Goal: Task Accomplishment & Management: Complete application form

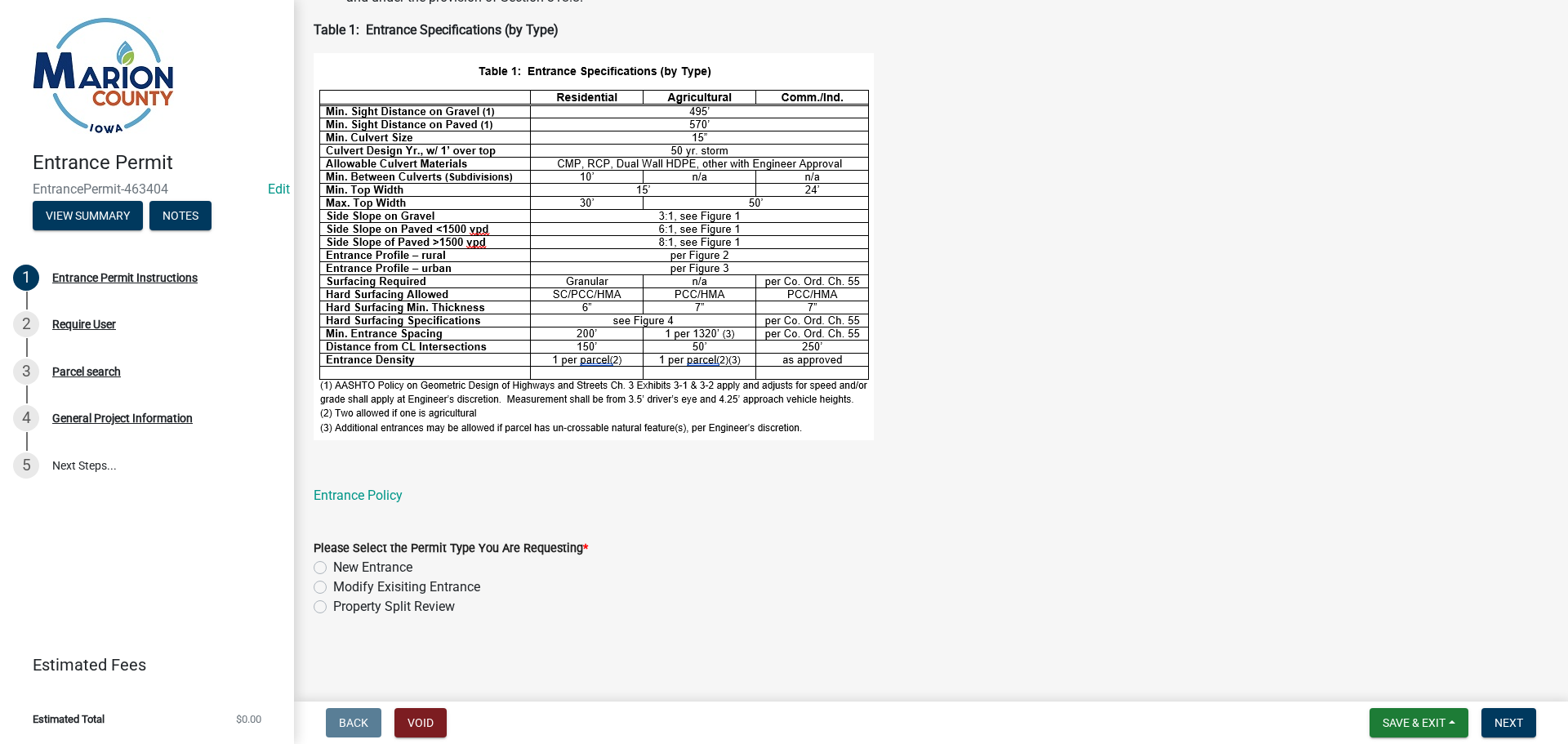
scroll to position [509, 0]
click at [334, 563] on label "New Entrance" at bounding box center [373, 567] width 79 height 19
click at [334, 563] on input "New Entrance" at bounding box center [339, 562] width 11 height 11
radio input "true"
click at [1503, 726] on span "Next" at bounding box center [1509, 722] width 29 height 13
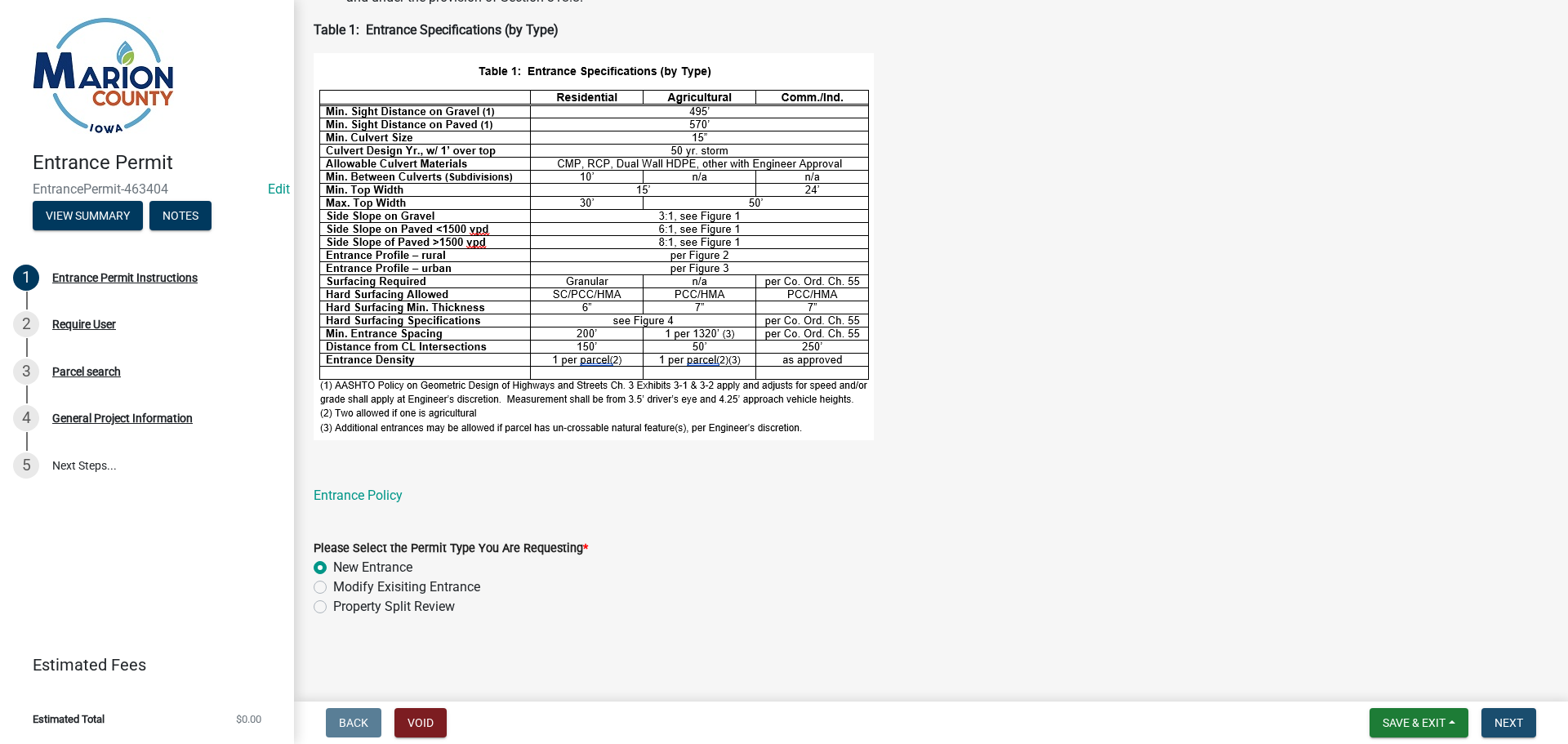
scroll to position [0, 0]
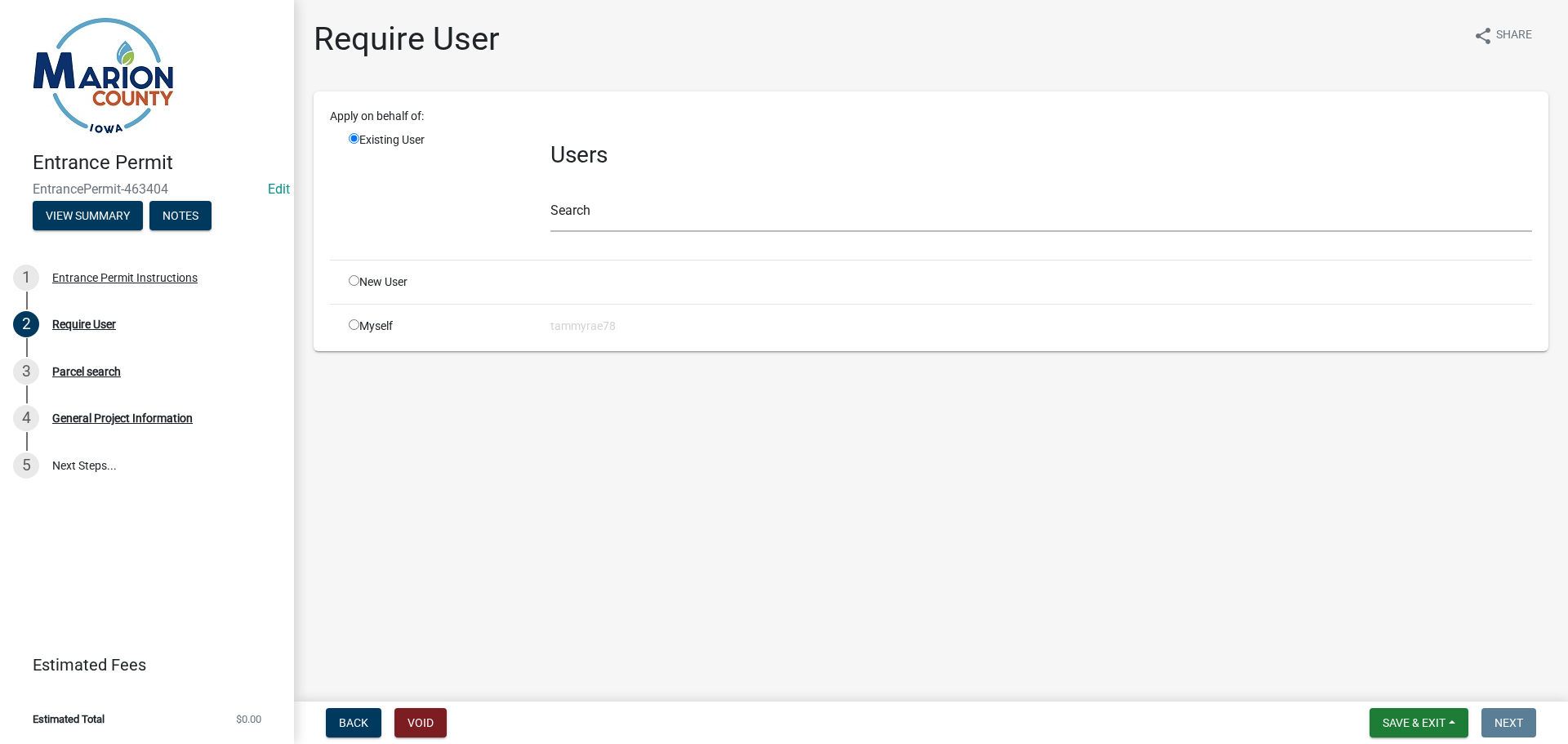
click at [358, 282] on input "radio" at bounding box center [354, 281] width 11 height 11
radio input "true"
radio input "false"
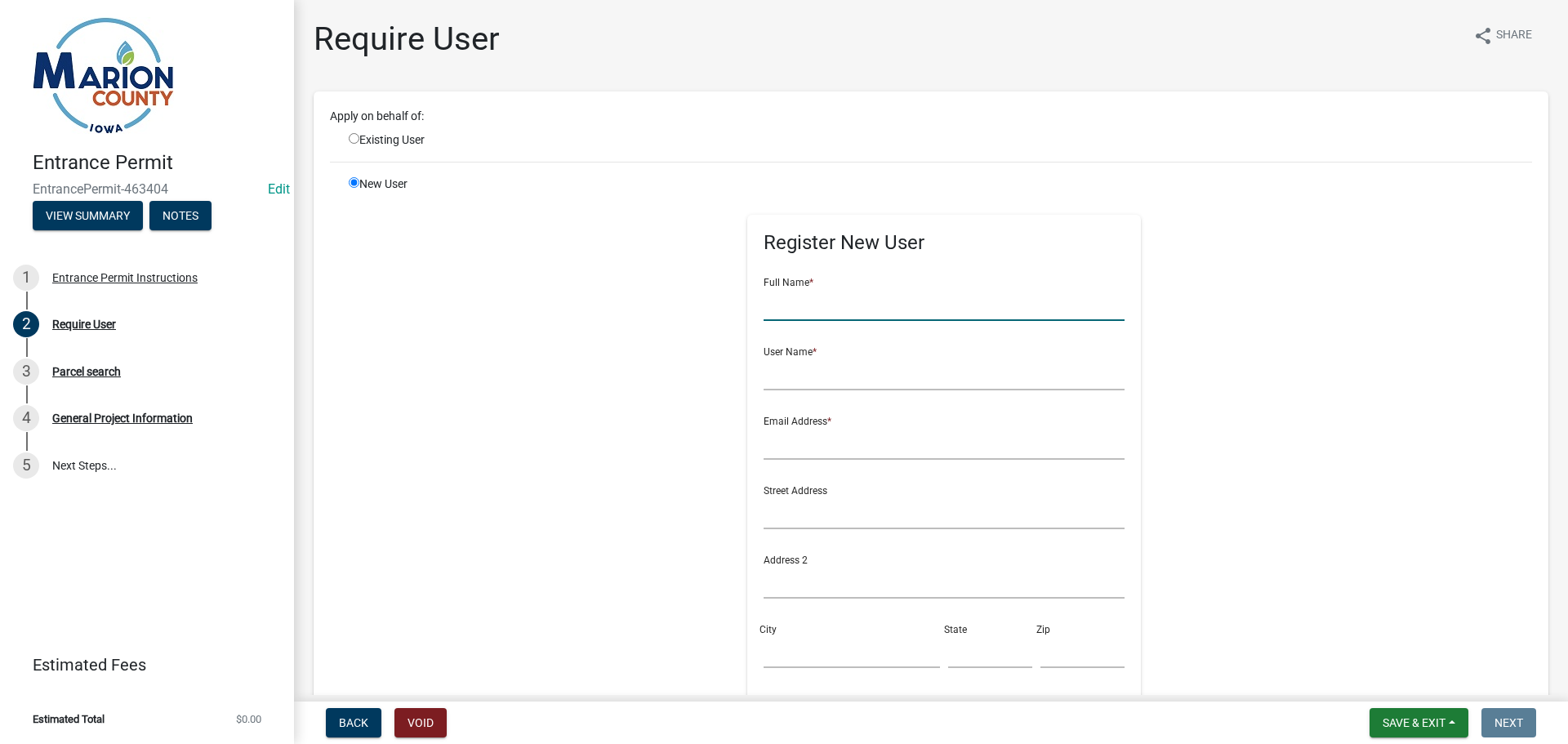
click at [801, 312] on input "text" at bounding box center [945, 304] width 362 height 33
type input "[PERSON_NAME]"
click at [769, 381] on input "text" at bounding box center [945, 374] width 362 height 33
type input "blueprint"
click at [778, 444] on input "text" at bounding box center [945, 443] width 362 height 33
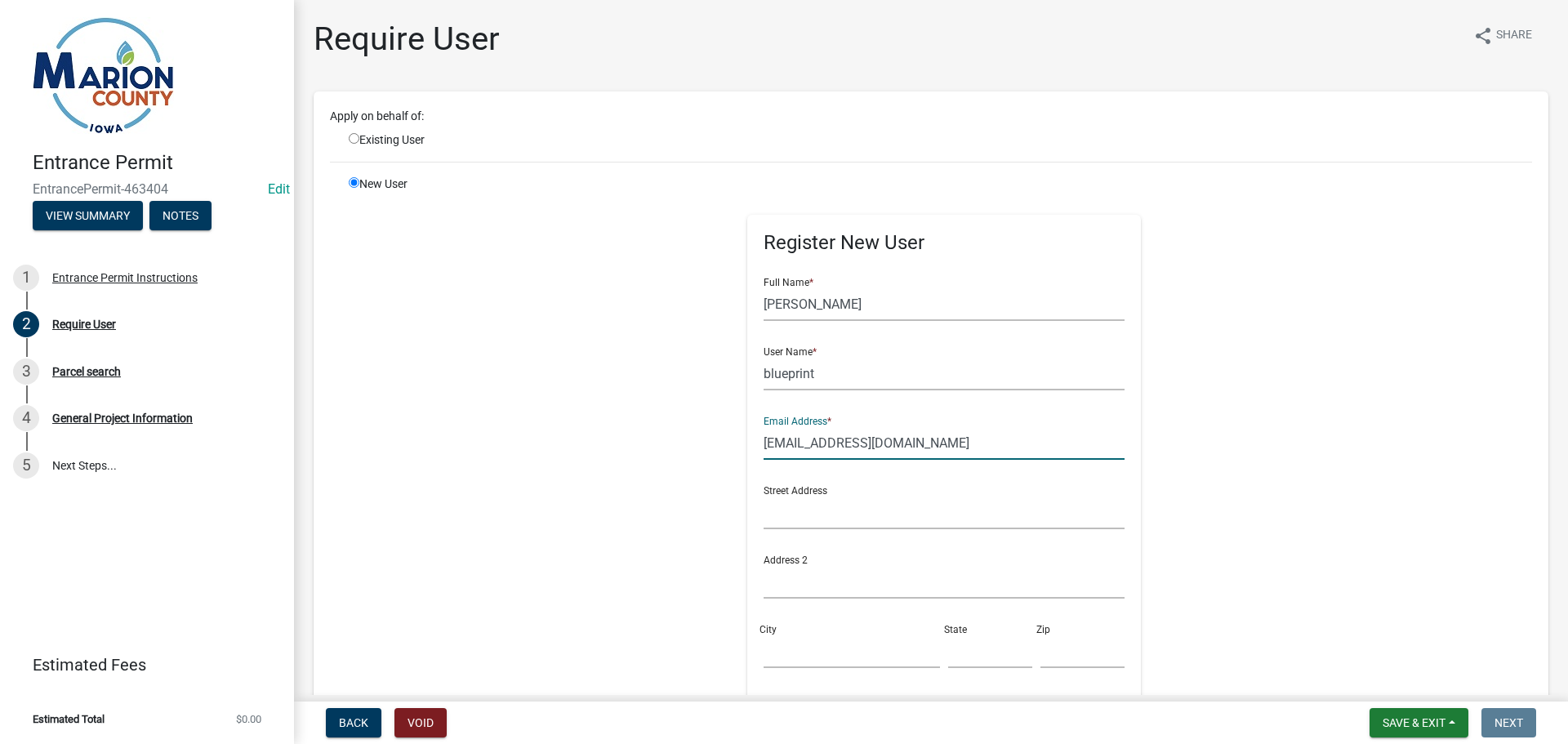
type input "[EMAIL_ADDRESS][DOMAIN_NAME]"
click at [794, 519] on input "text" at bounding box center [945, 512] width 362 height 33
type input "[STREET_ADDRESS]"
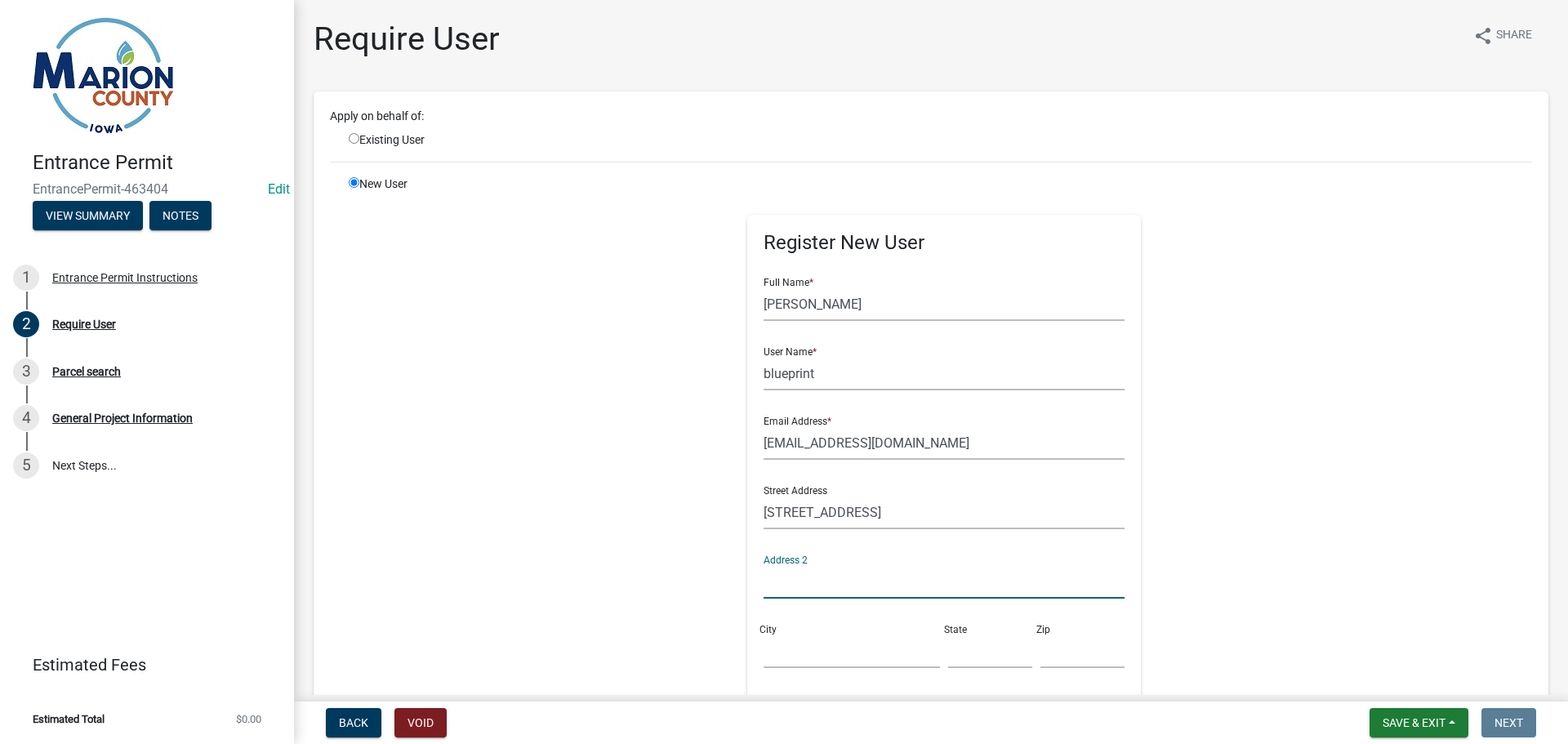
click at [792, 585] on input "text" at bounding box center [945, 582] width 362 height 33
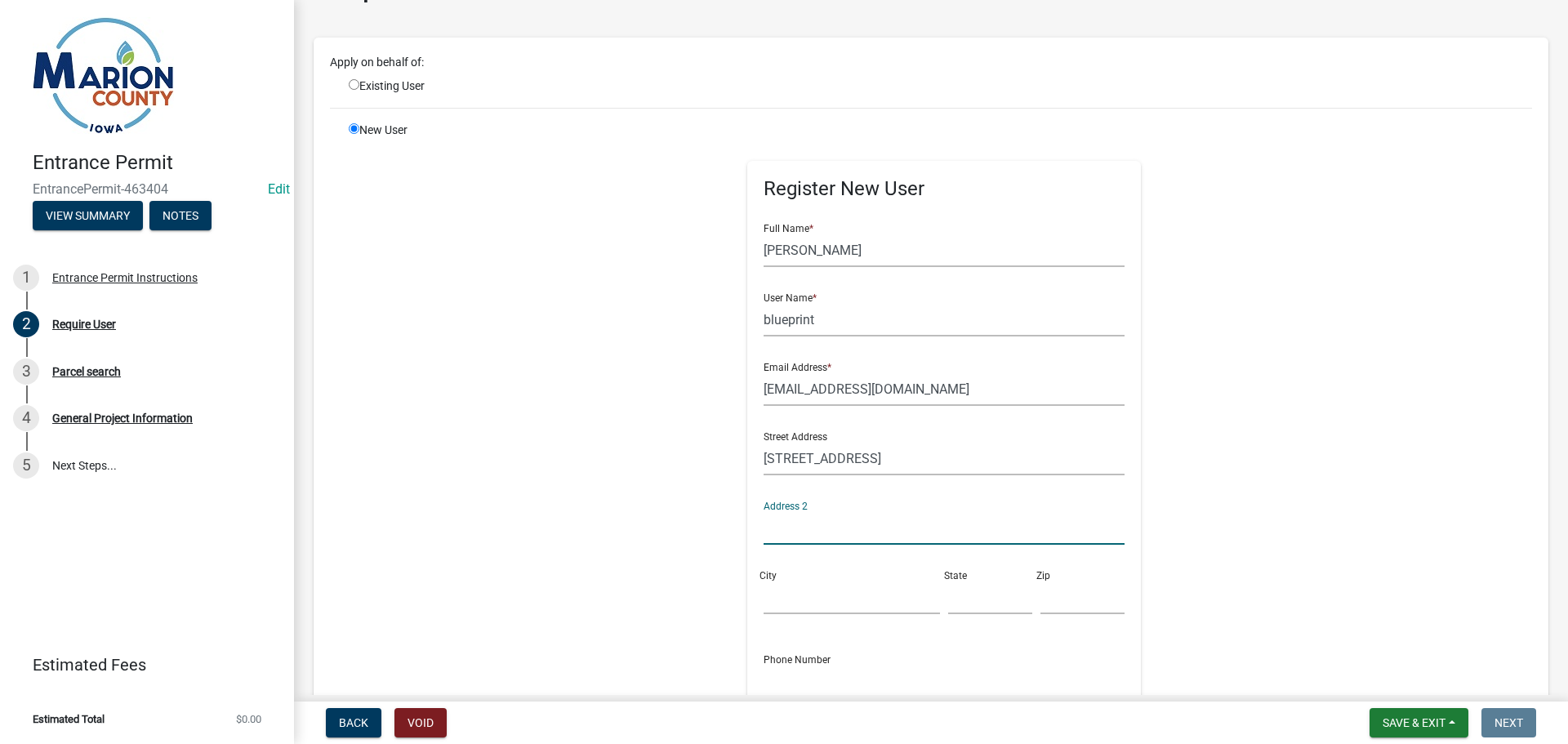
scroll to position [82, 0]
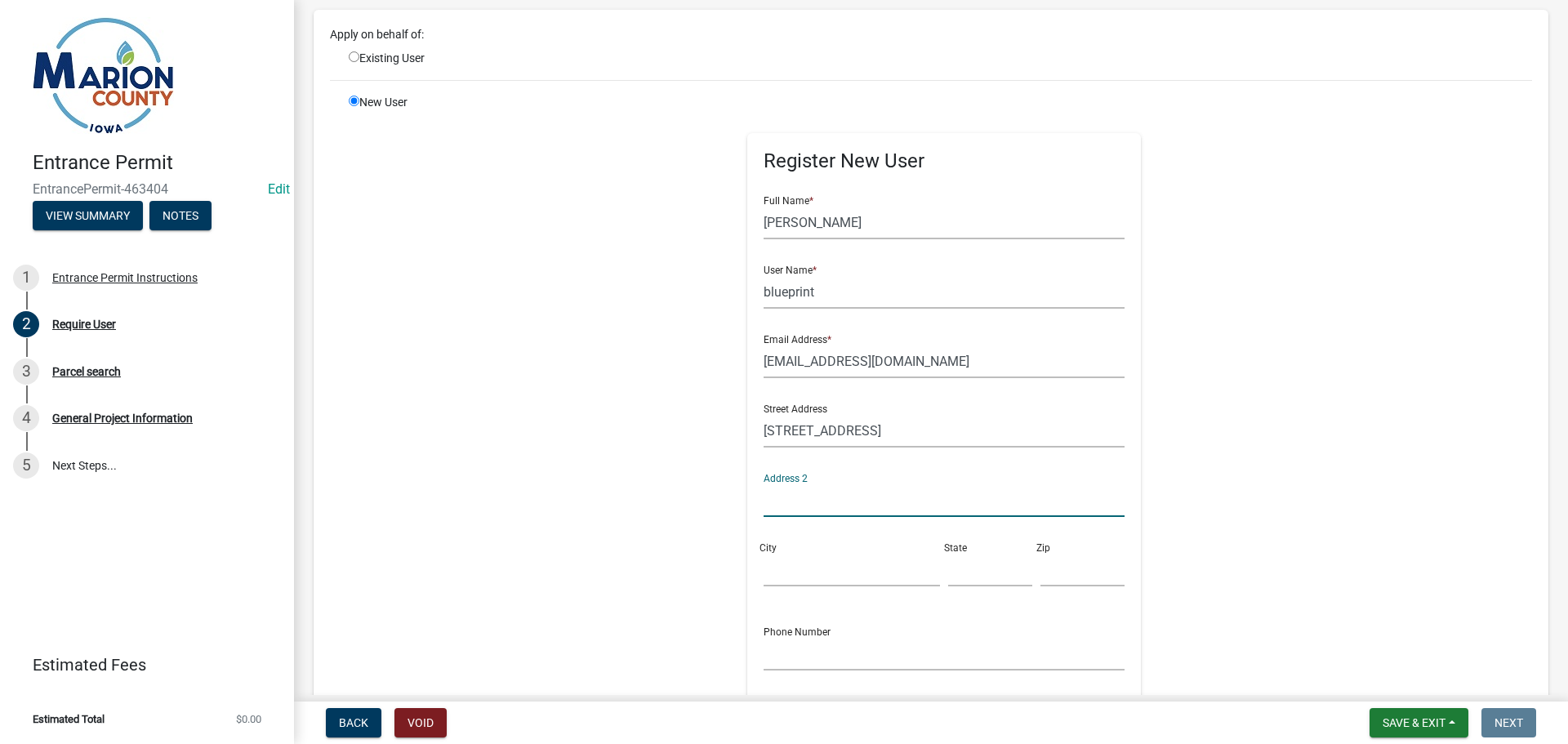
click at [784, 587] on div "Street Address [STREET_ADDRESS]" at bounding box center [944, 495] width 370 height 208
click at [783, 574] on input "City" at bounding box center [852, 569] width 176 height 33
type input "Otley"
type input "Ia=A"
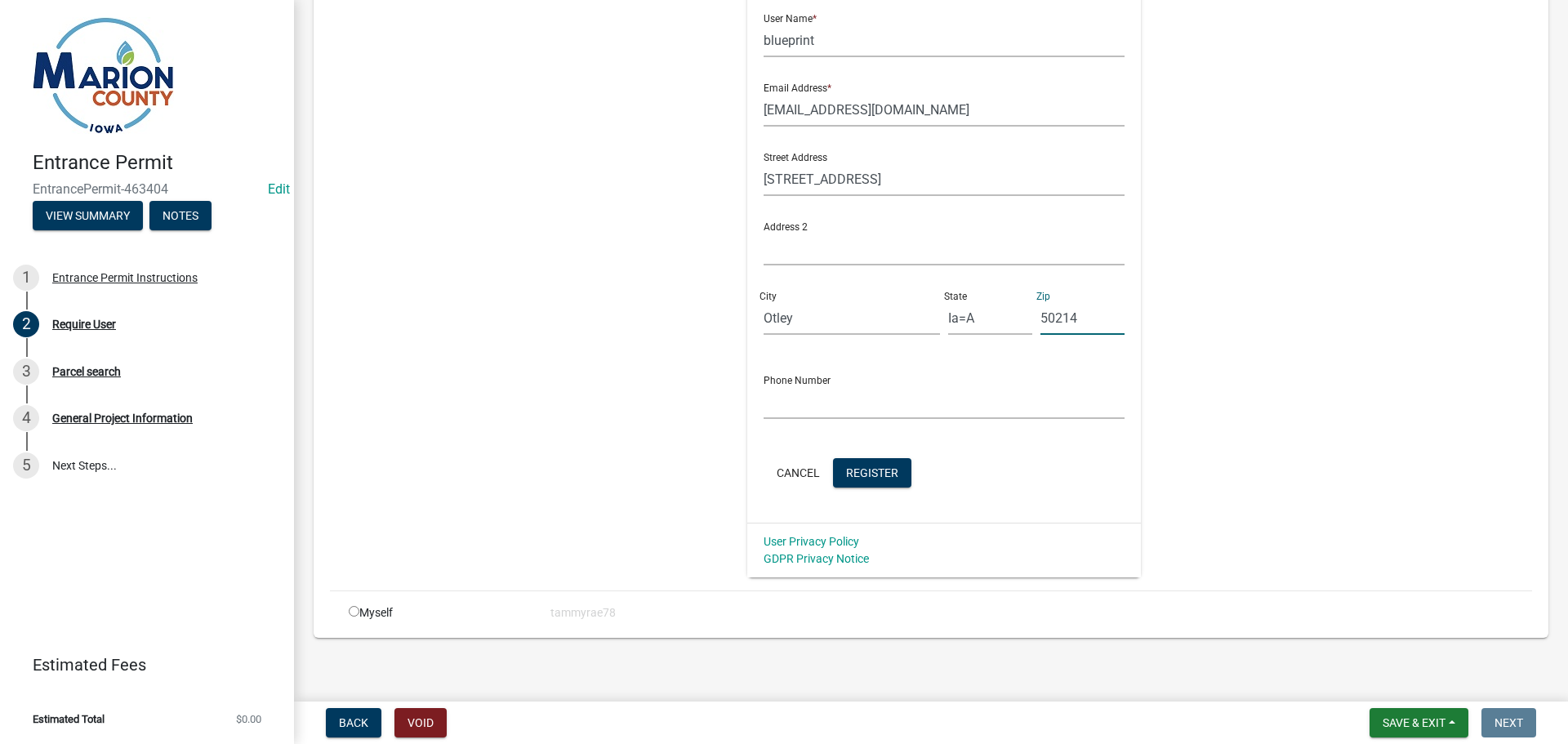
scroll to position [340, 0]
type input "50214"
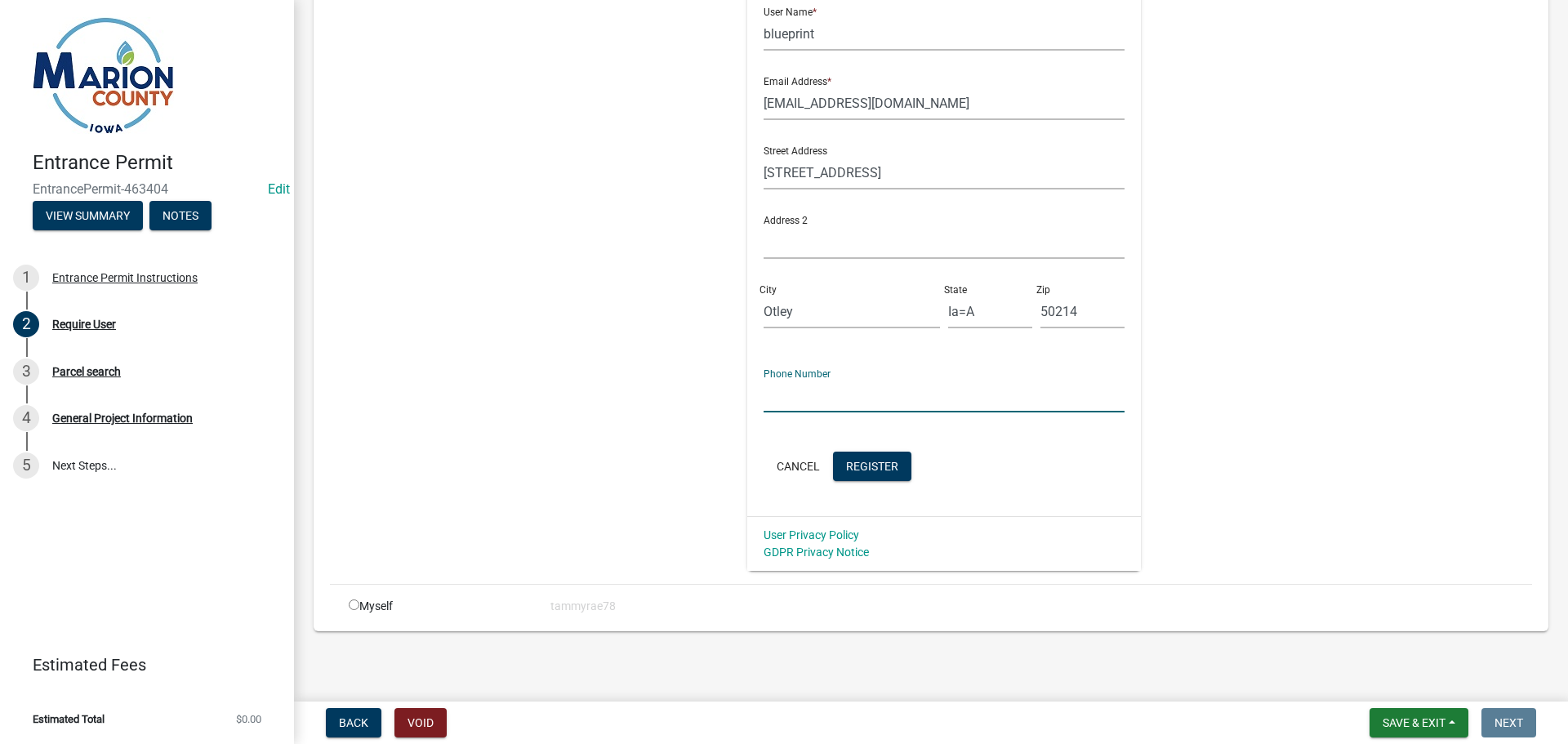
click at [804, 397] on input "text" at bounding box center [945, 396] width 362 height 33
click at [948, 307] on input "Ia=A" at bounding box center [990, 311] width 84 height 33
type input "IA"
click at [790, 405] on input "text" at bounding box center [945, 396] width 362 height 33
type input "6417800631"
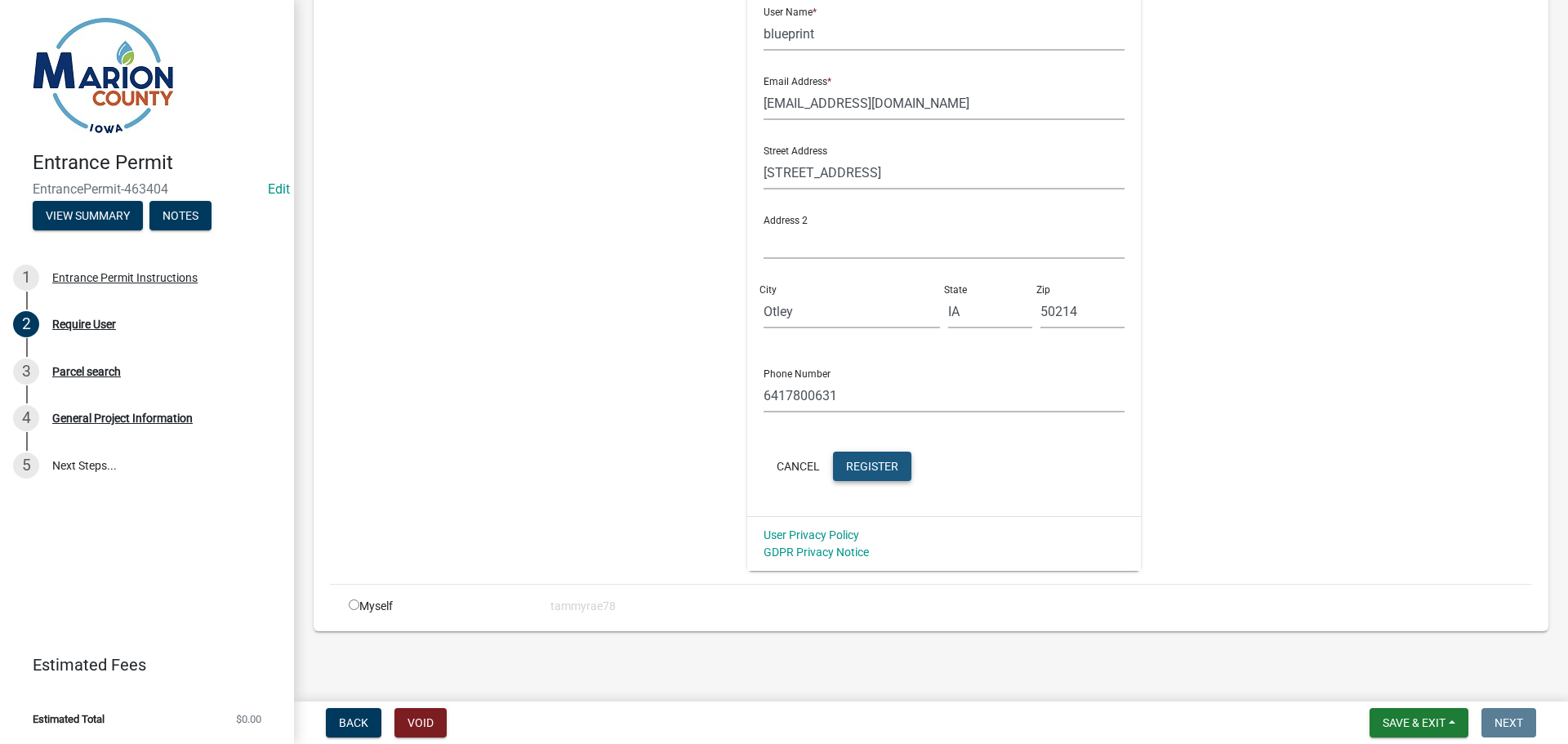
click at [867, 461] on span "Register" at bounding box center [873, 465] width 53 height 13
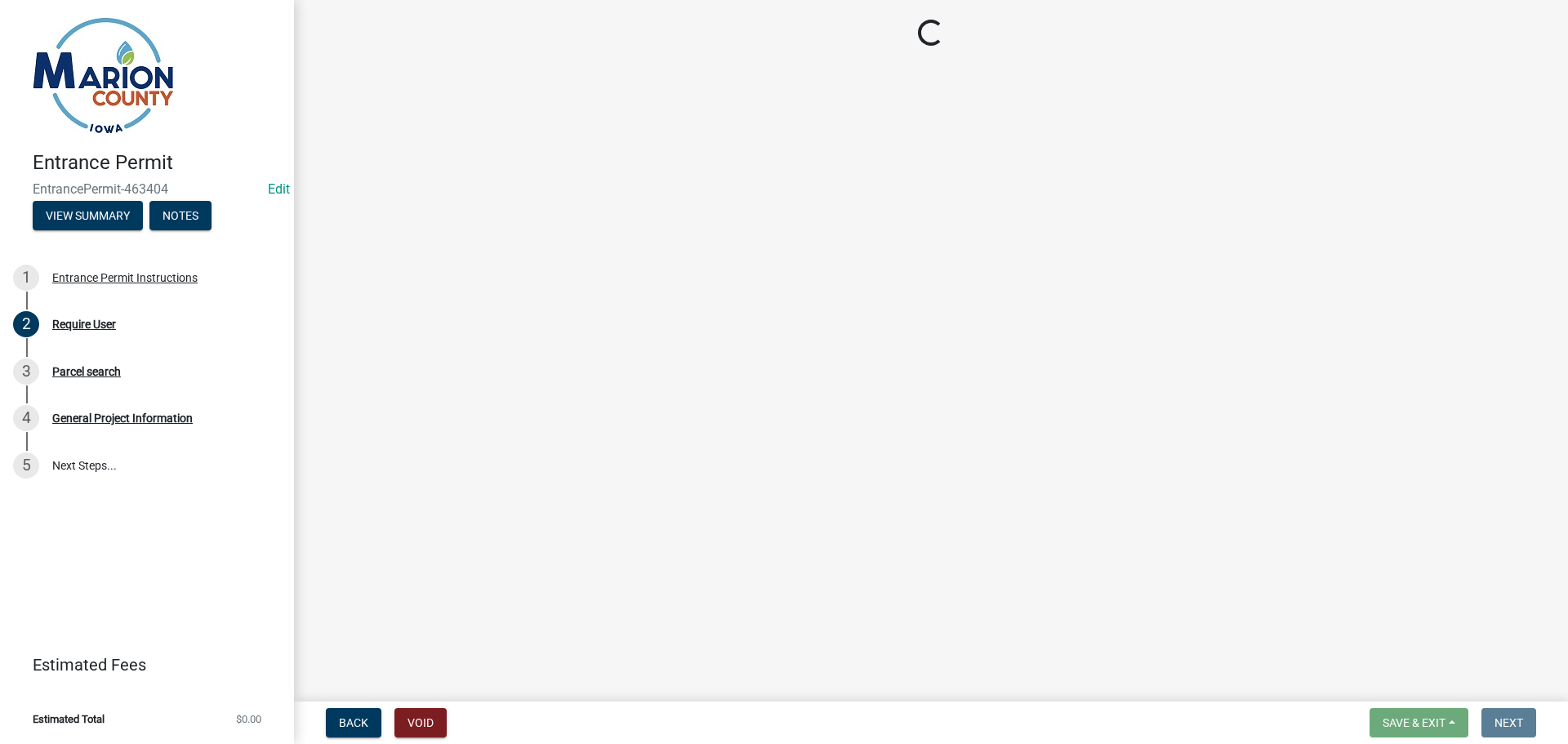
scroll to position [0, 0]
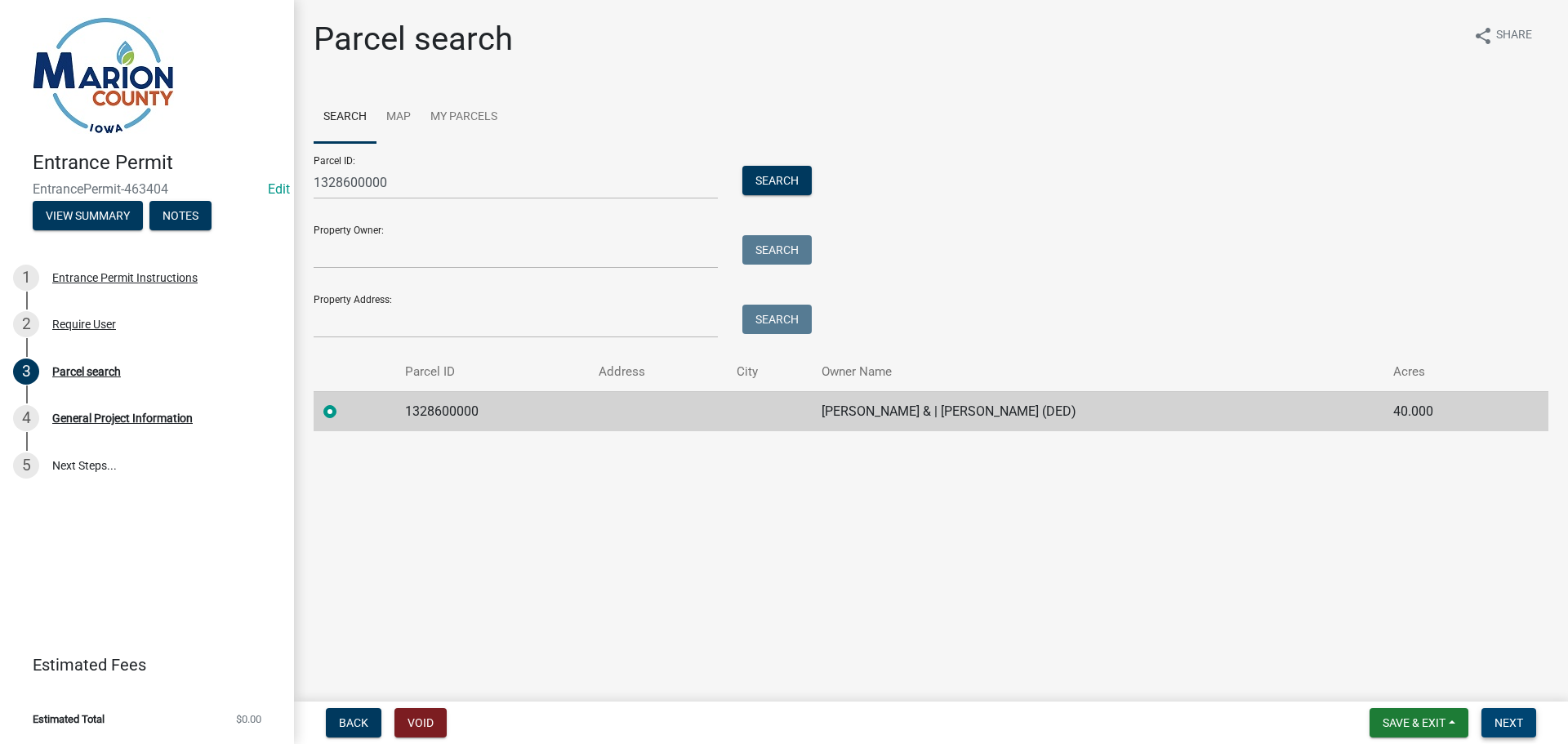
click at [1496, 720] on span "Next" at bounding box center [1509, 722] width 29 height 13
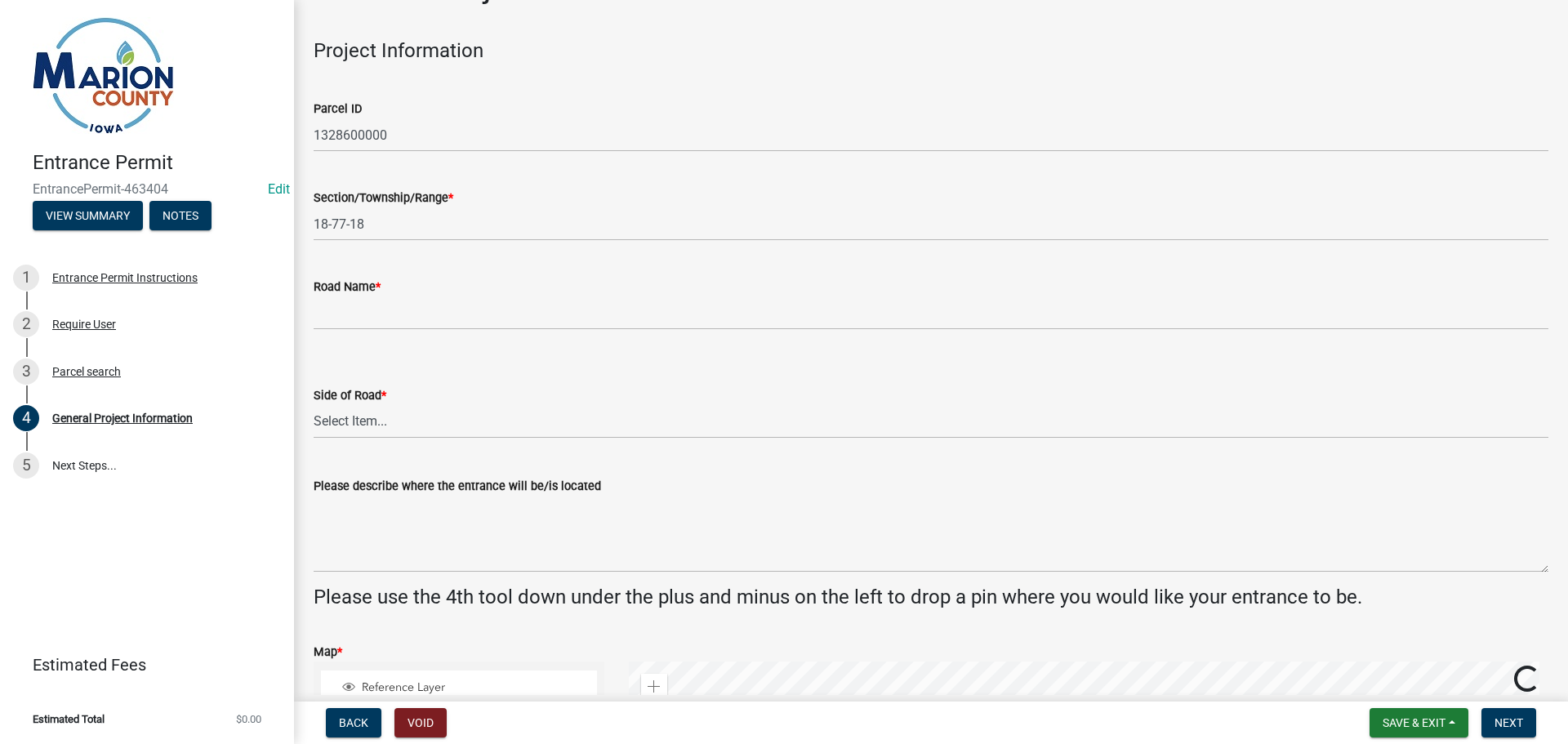
scroll to position [82, 0]
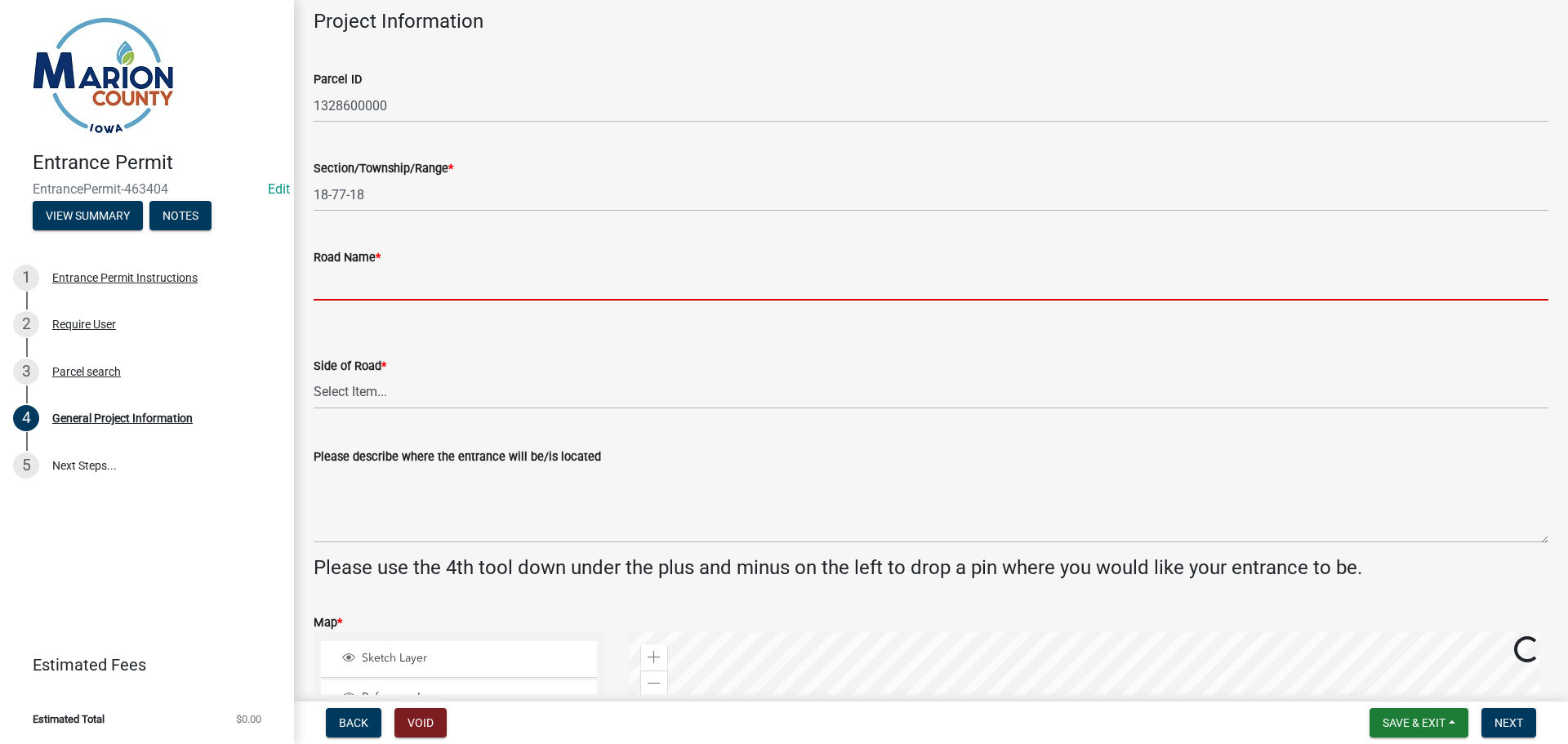
click at [360, 288] on input "Road Name *" at bounding box center [931, 283] width 1235 height 33
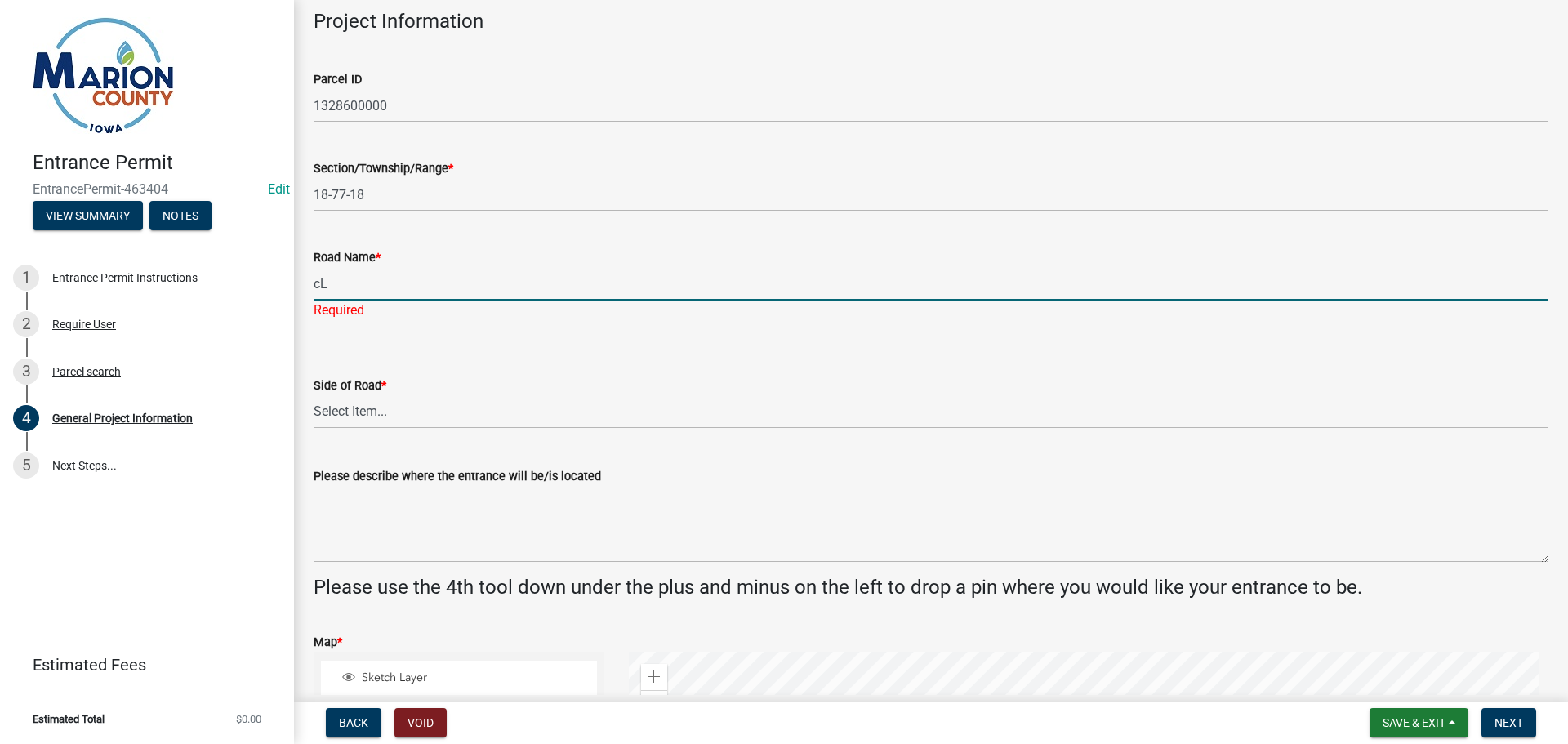
type input "c"
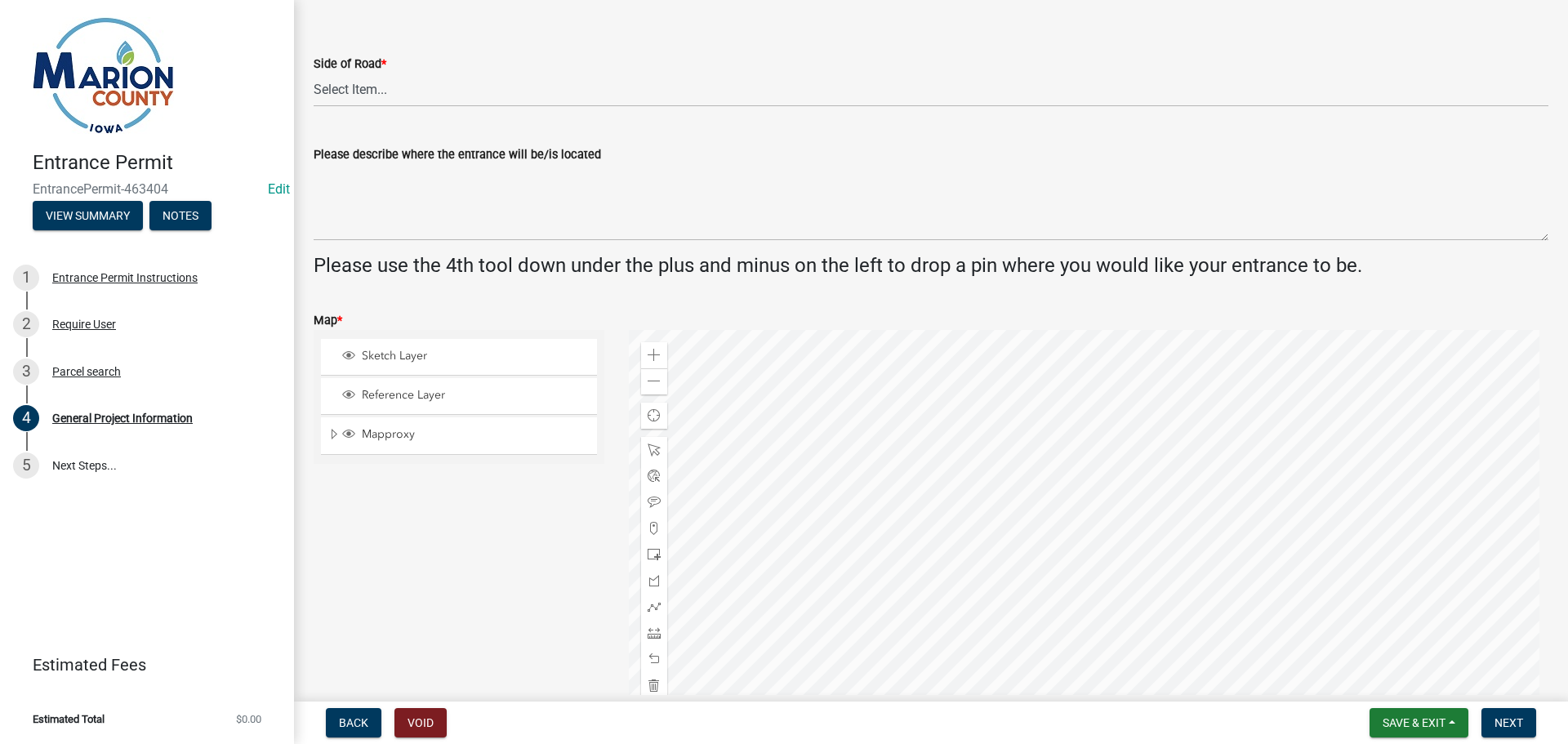
scroll to position [326, 0]
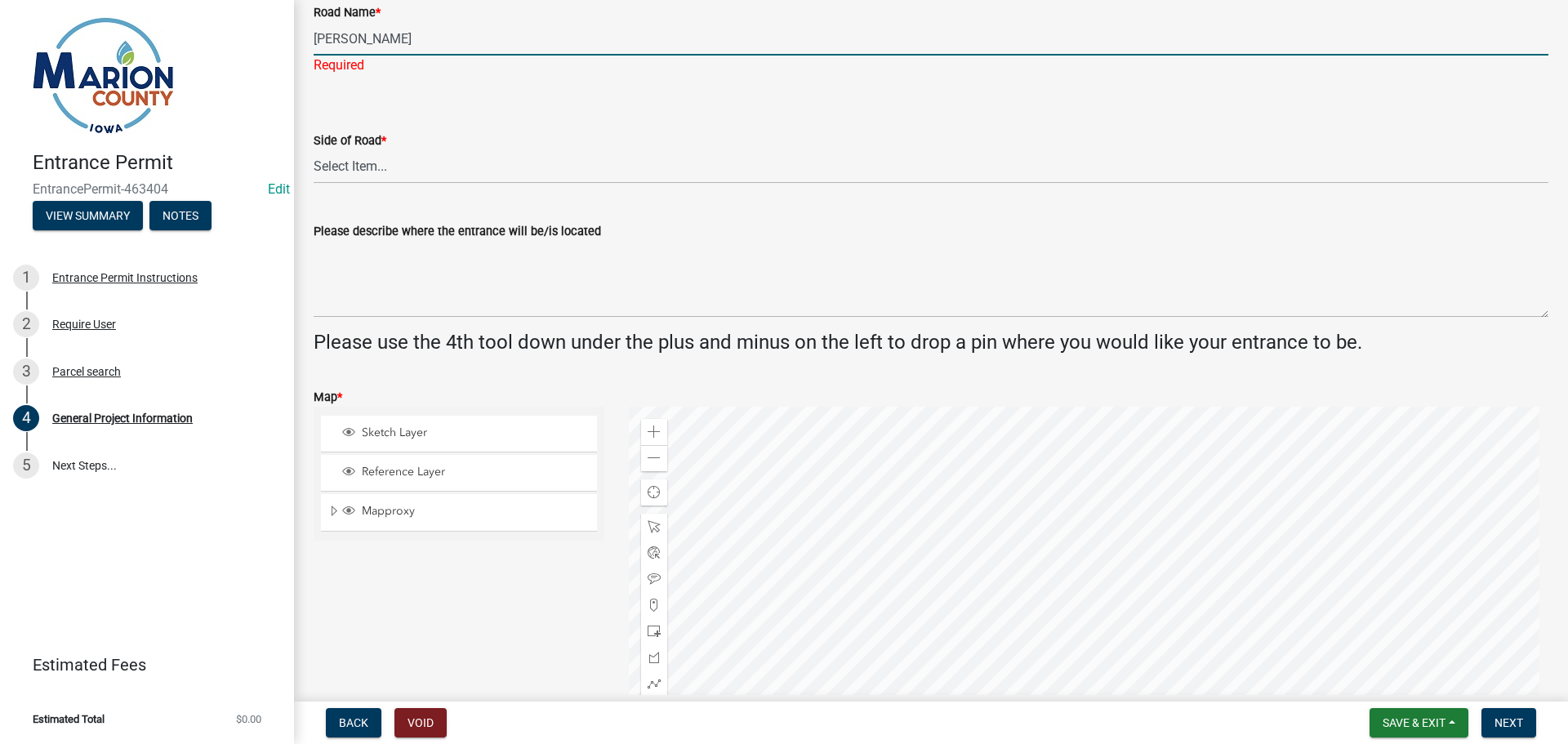
type input "[PERSON_NAME]"
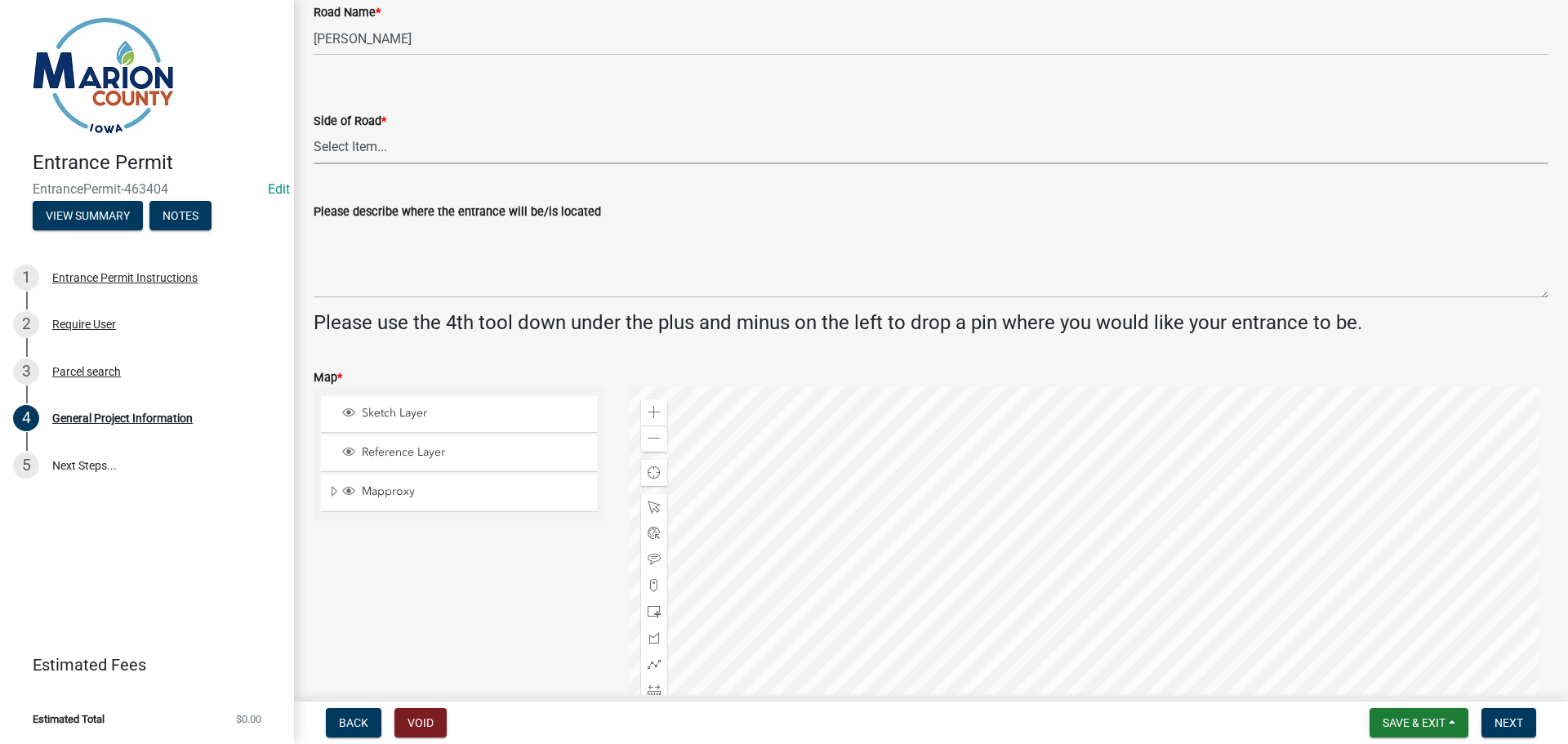
click at [389, 166] on wm-data-entity-input "Side of Road * Select Item... [GEOGRAPHIC_DATA]" at bounding box center [931, 124] width 1235 height 111
click at [313, 131] on select "Select Item... [GEOGRAPHIC_DATA]" at bounding box center [931, 147] width 1235 height 33
select select "923c0c82-f995-48da-a8d4-0e218d858c91"
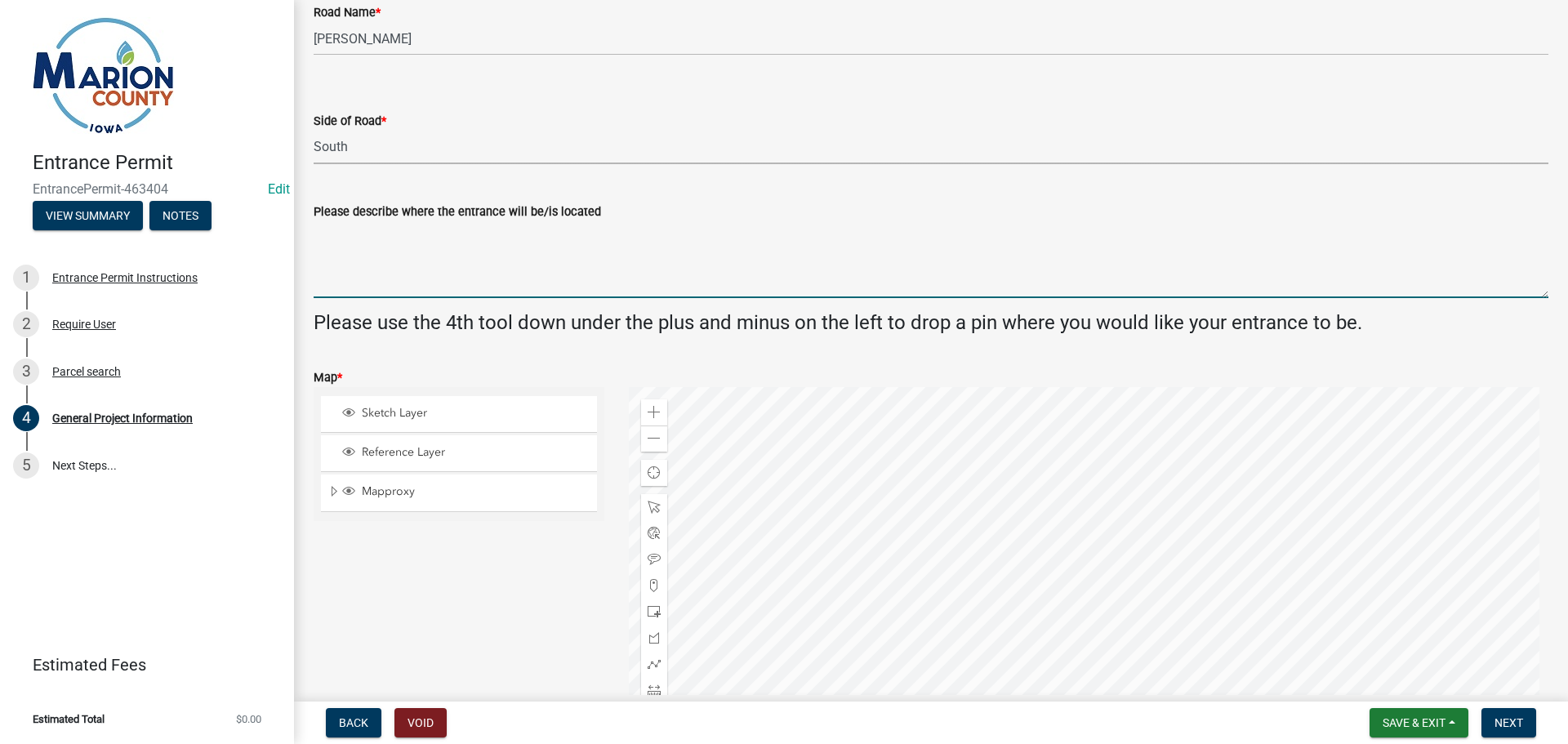
click at [381, 277] on textarea "Please describe where the entrance will be/is located" at bounding box center [931, 259] width 1235 height 76
click at [352, 281] on textarea "Please describe where the entrance will be/is located" at bounding box center [931, 259] width 1235 height 76
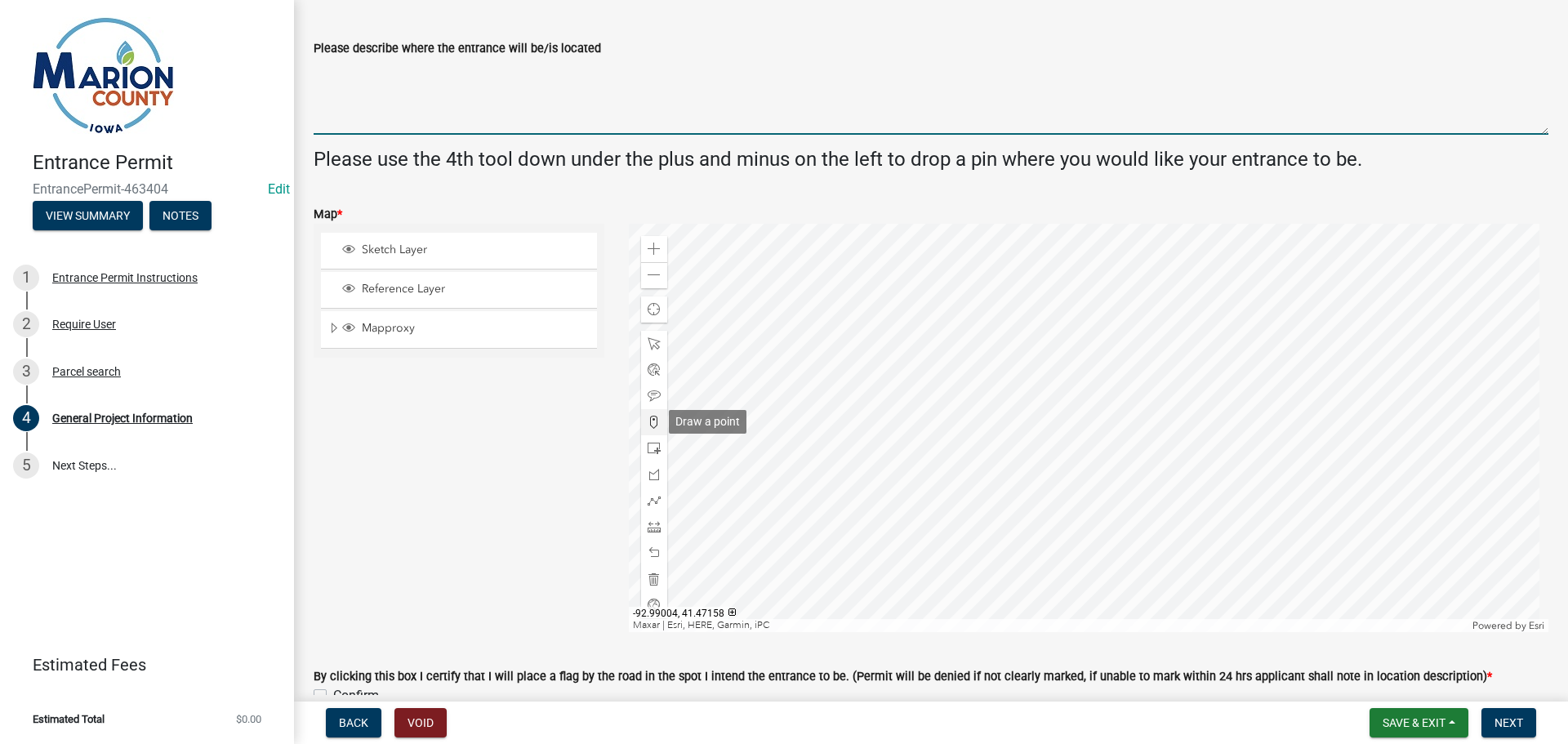
click at [641, 421] on div at bounding box center [654, 422] width 26 height 26
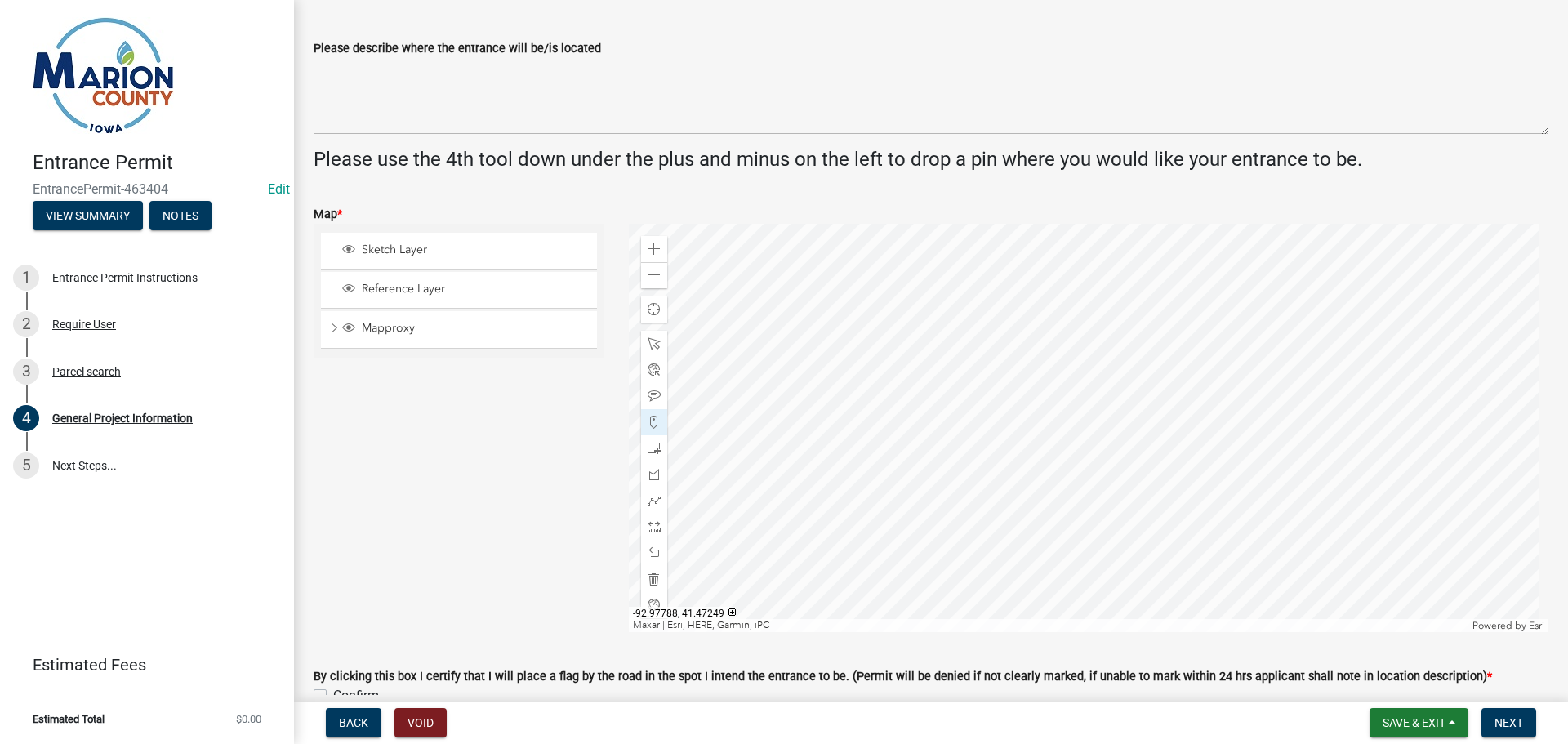
click at [1150, 328] on div at bounding box center [1089, 427] width 921 height 408
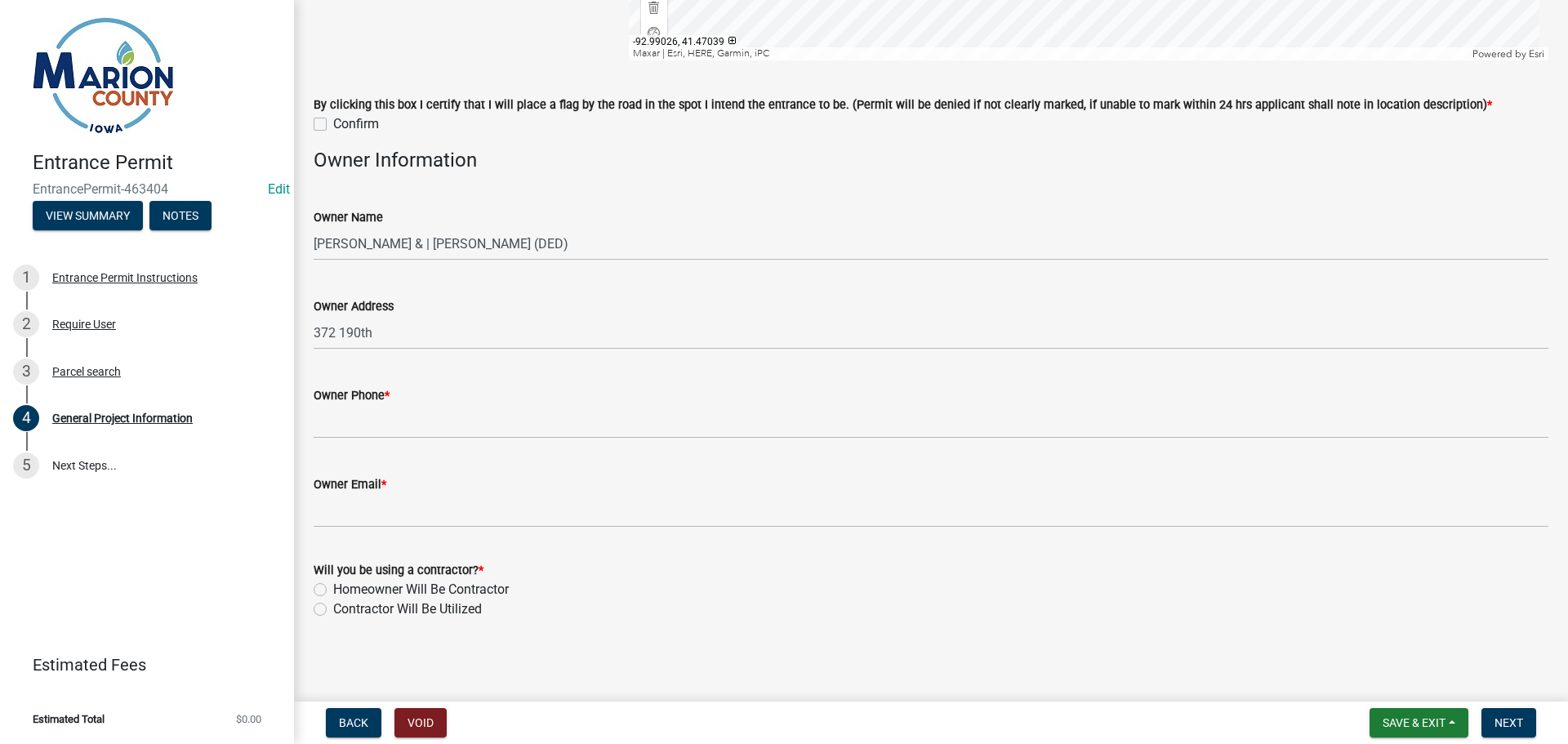
scroll to position [1063, 0]
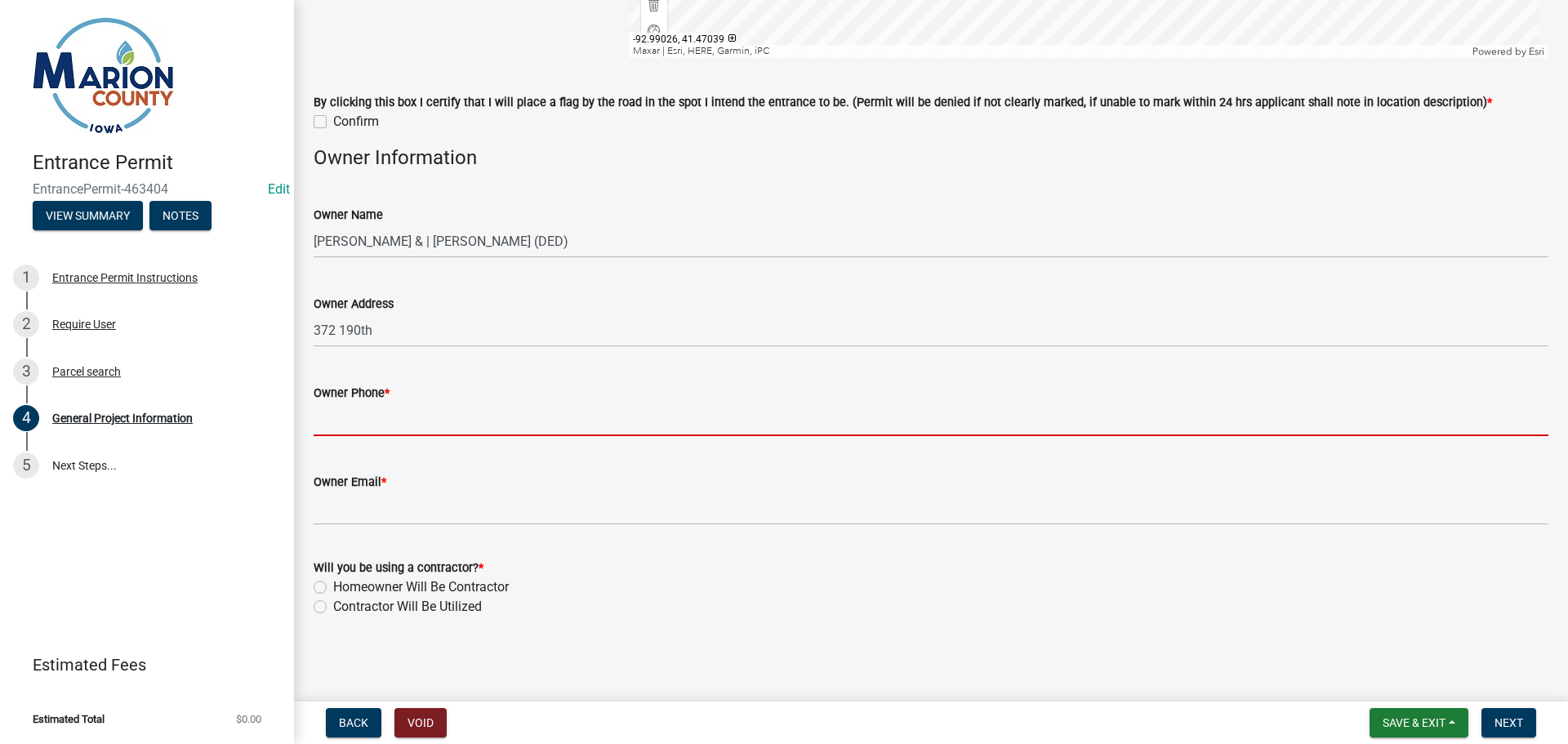
click at [371, 420] on input "Owner Phone *" at bounding box center [931, 419] width 1235 height 33
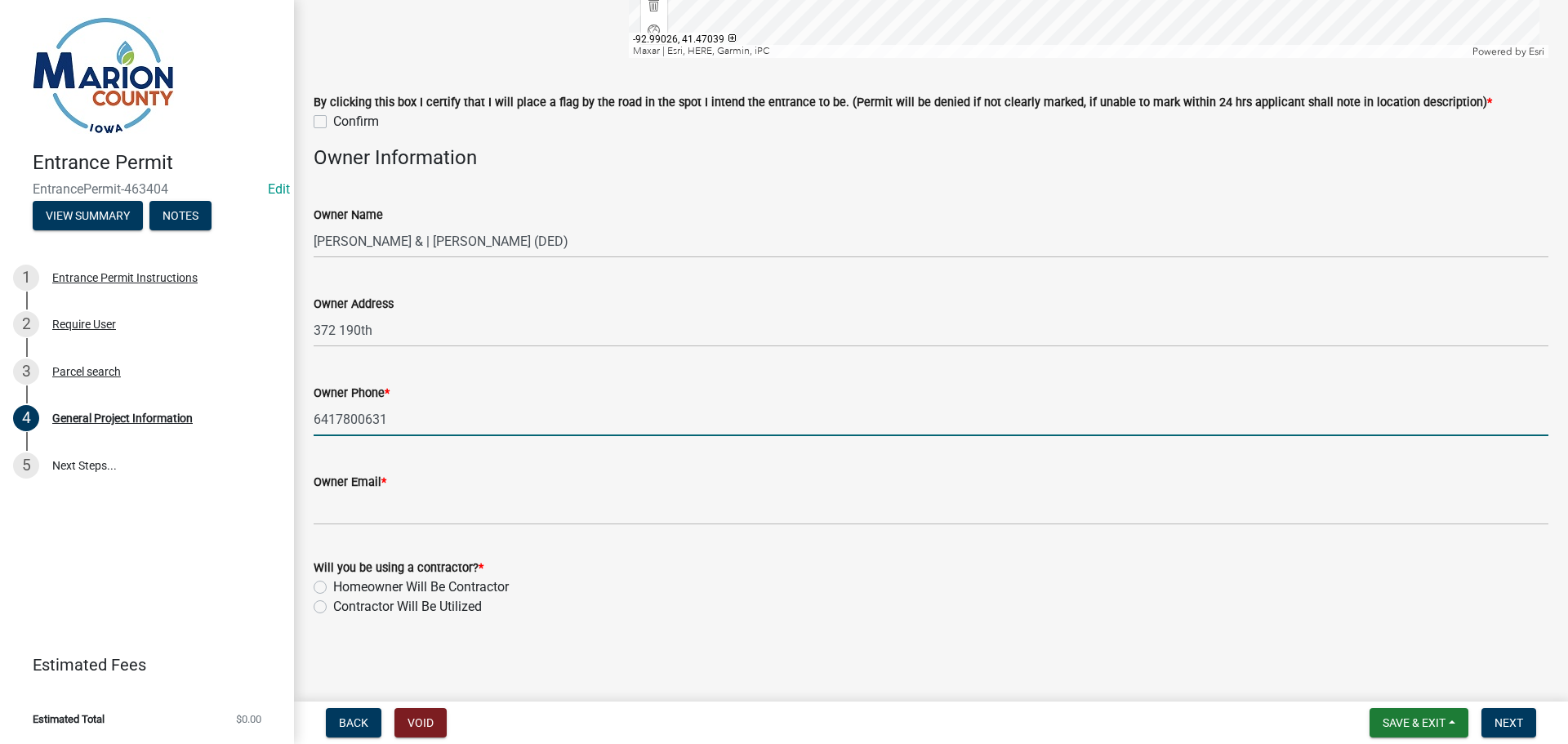
type input "6417800631"
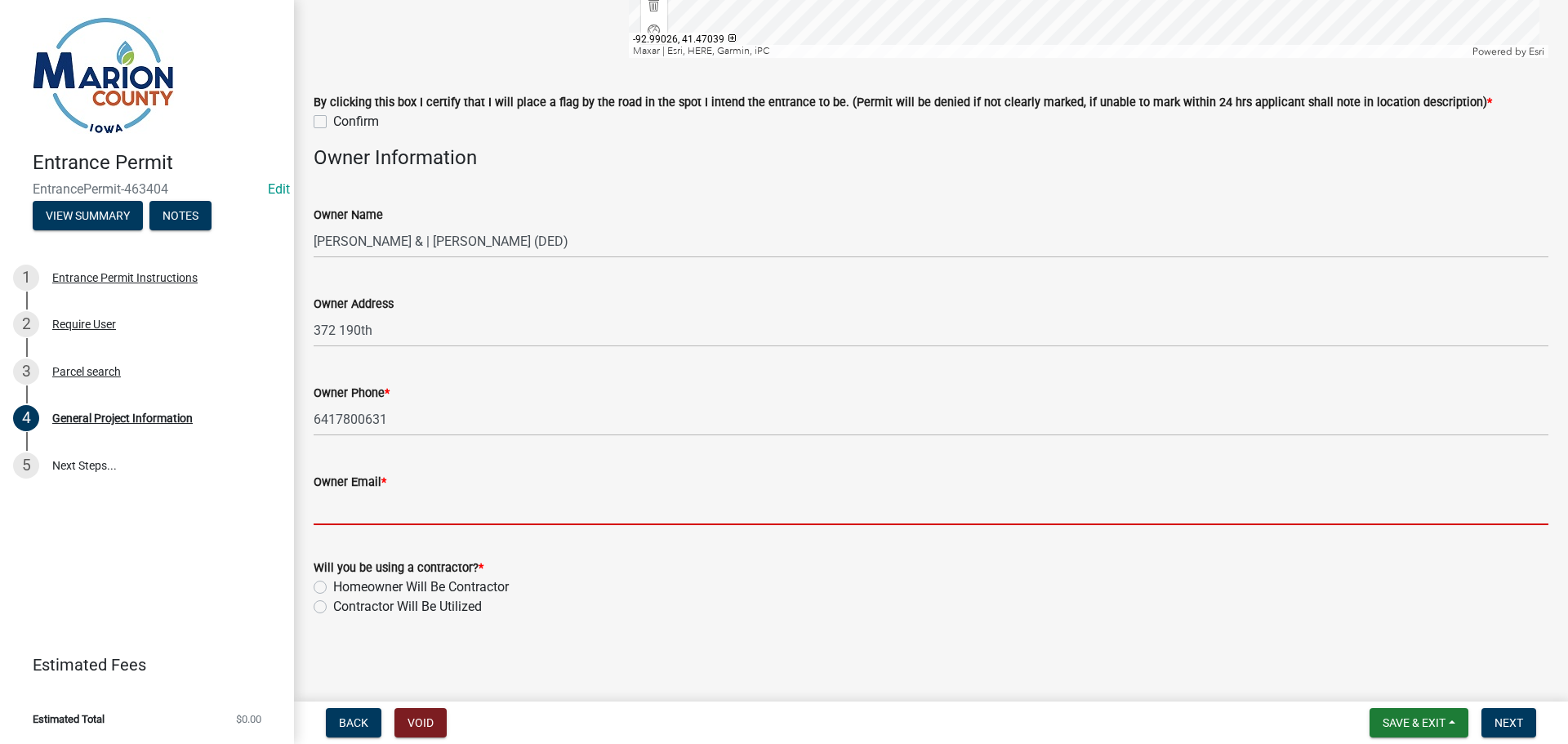
click at [391, 497] on input "Owner Email *" at bounding box center [931, 508] width 1235 height 33
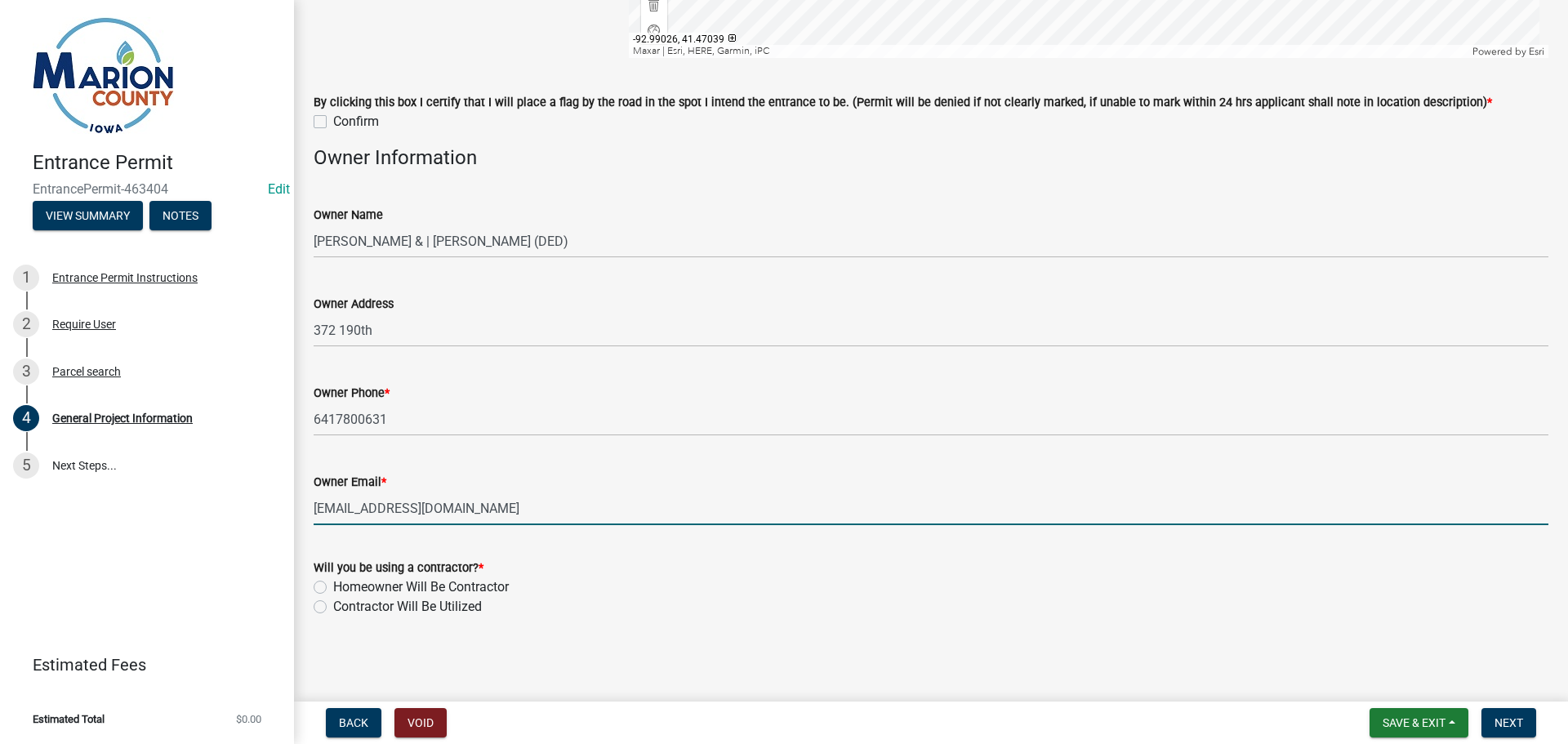
type input "[EMAIL_ADDRESS][DOMAIN_NAME]"
click at [334, 587] on label "Homeowner Will Be Contractor" at bounding box center [421, 587] width 176 height 19
click at [334, 587] on input "Homeowner Will Be Contractor" at bounding box center [339, 583] width 11 height 11
radio input "true"
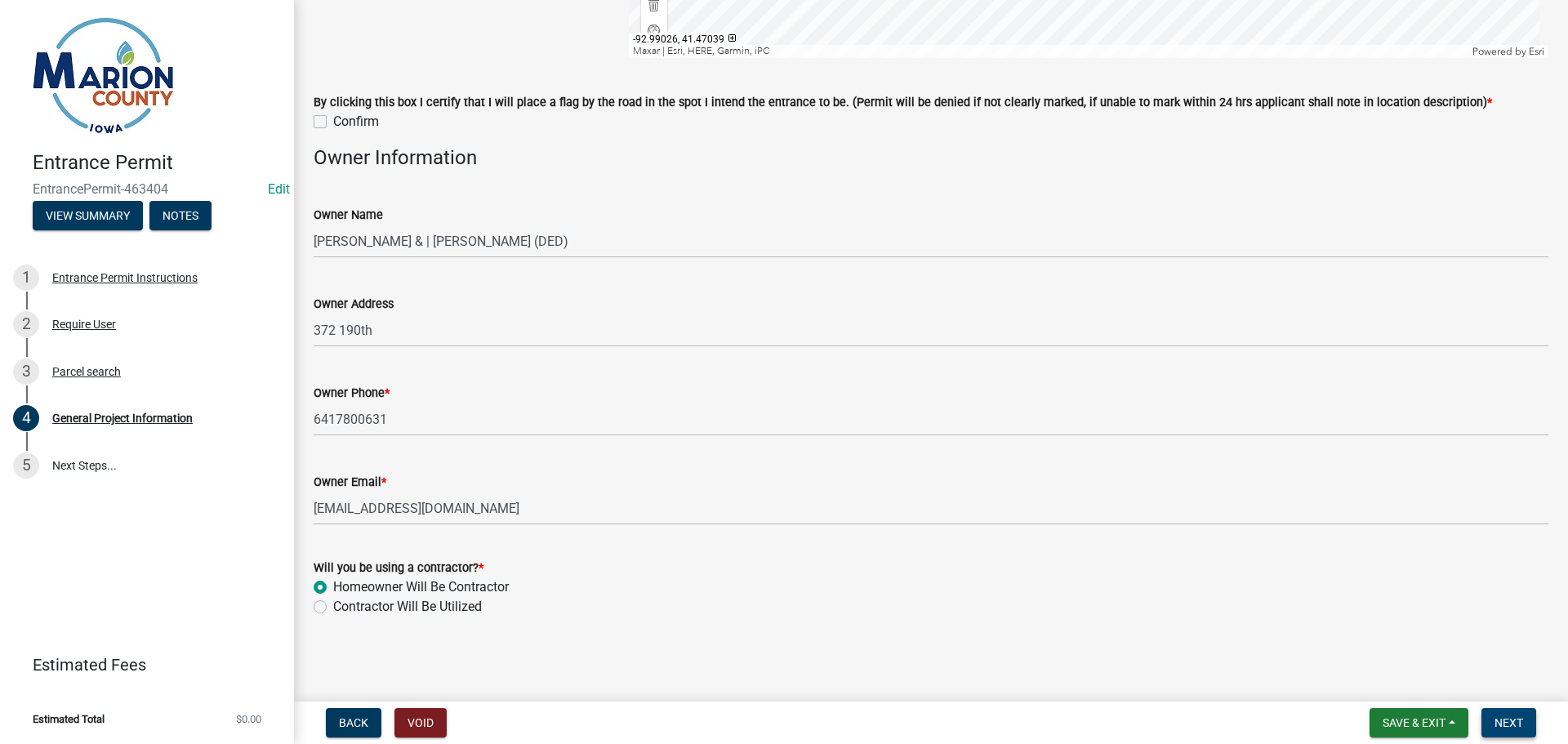
click at [1516, 721] on span "Next" at bounding box center [1509, 722] width 29 height 13
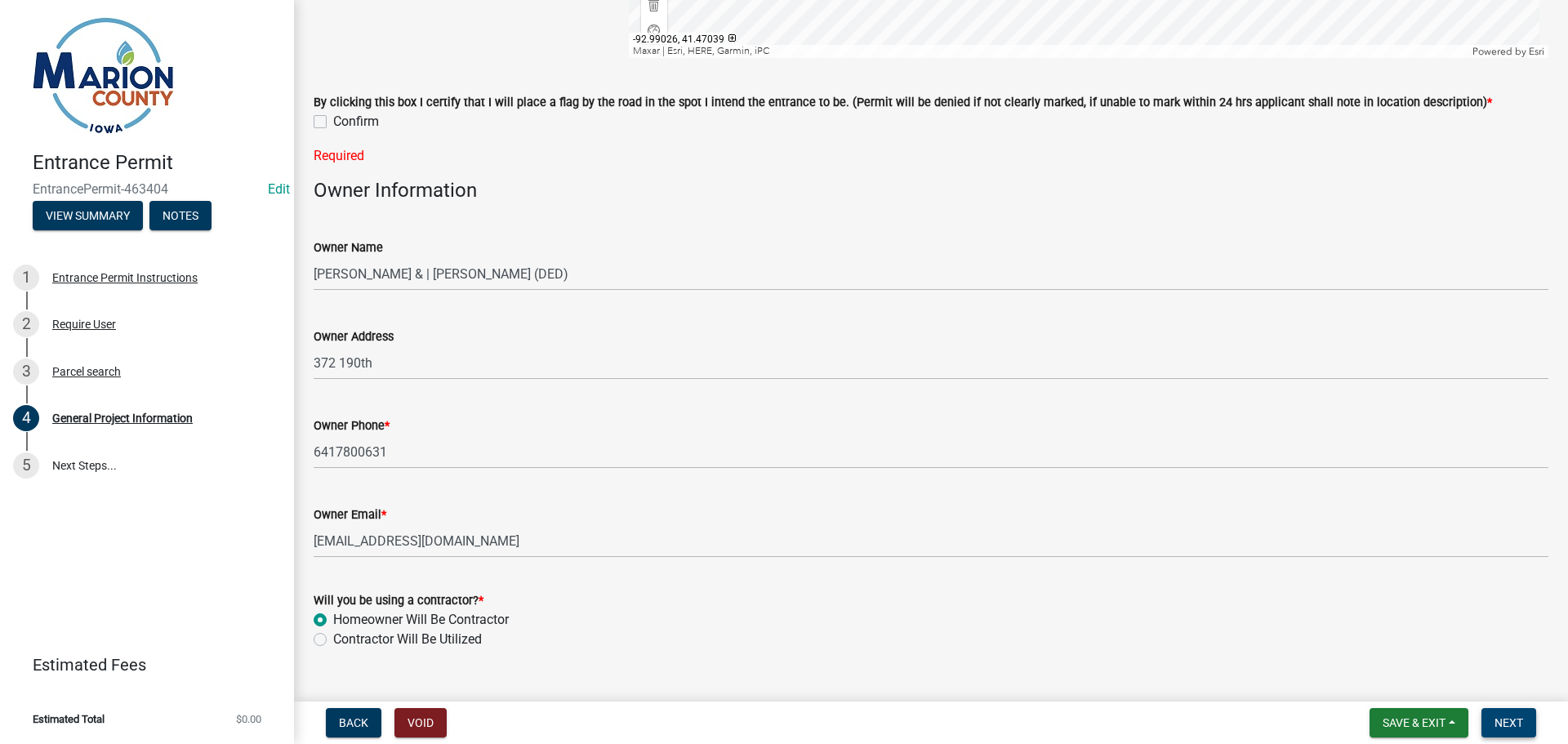
scroll to position [982, 0]
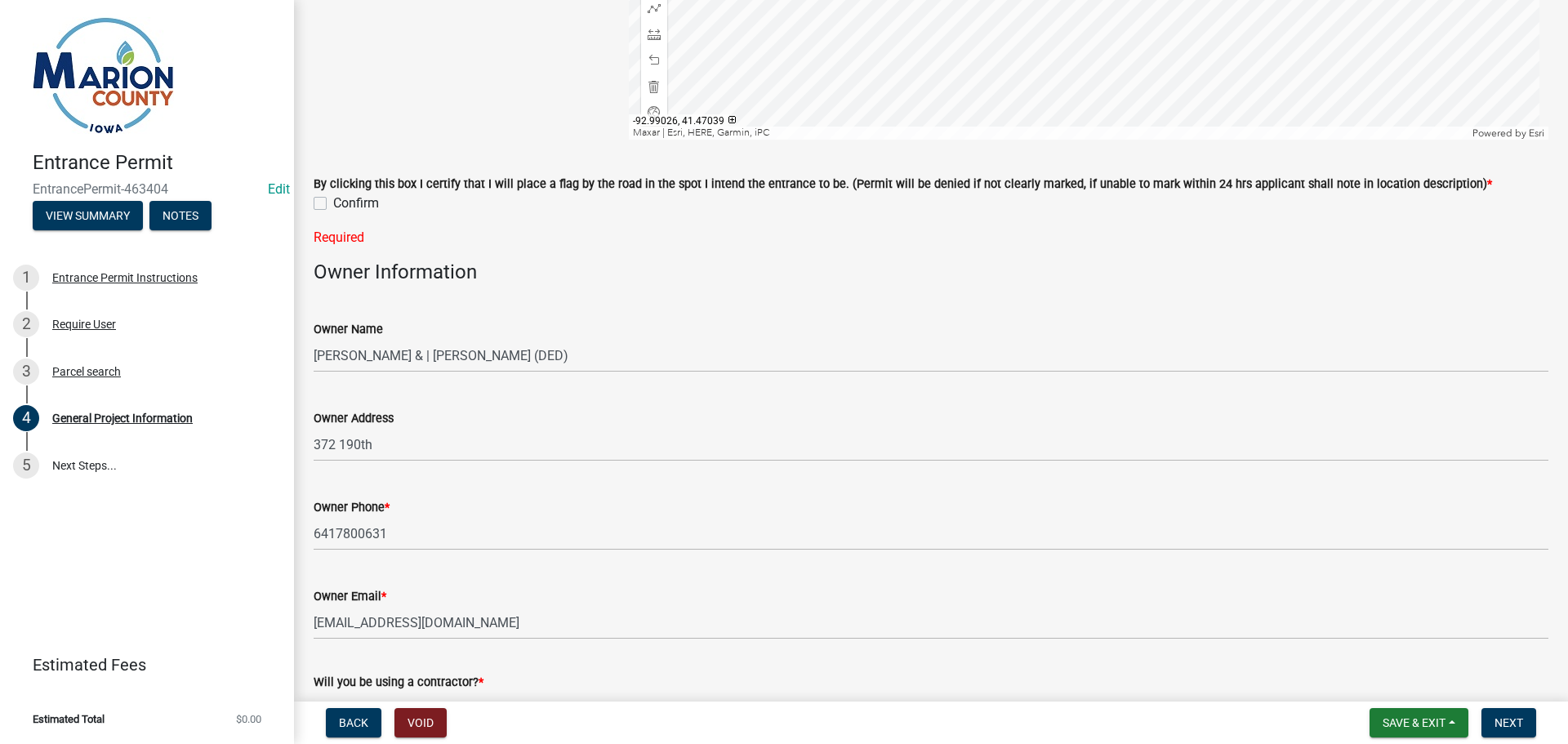
click at [334, 200] on label "Confirm" at bounding box center [356, 204] width 46 height 19
click at [334, 200] on input "Confirm" at bounding box center [339, 199] width 11 height 11
checkbox input "true"
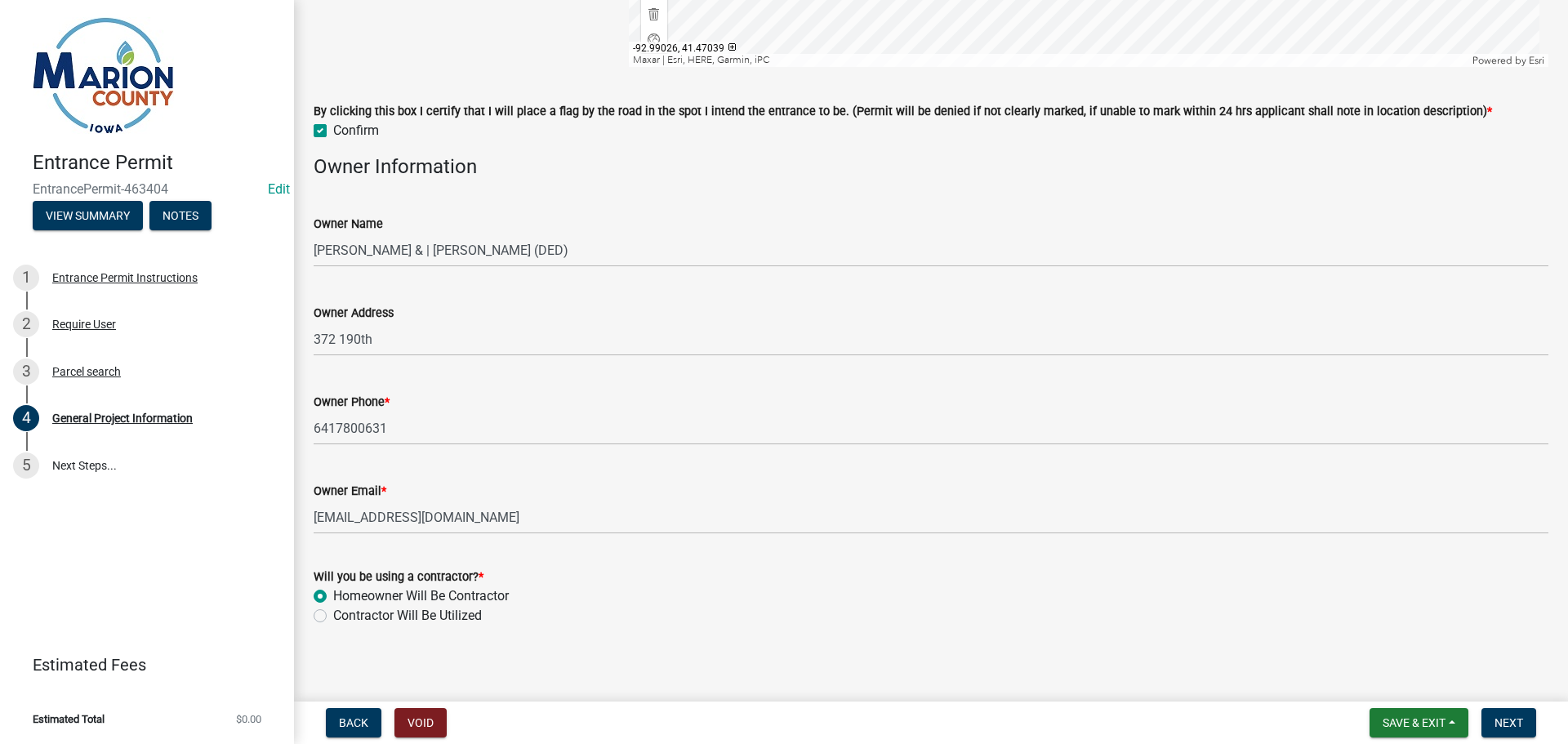
scroll to position [1063, 0]
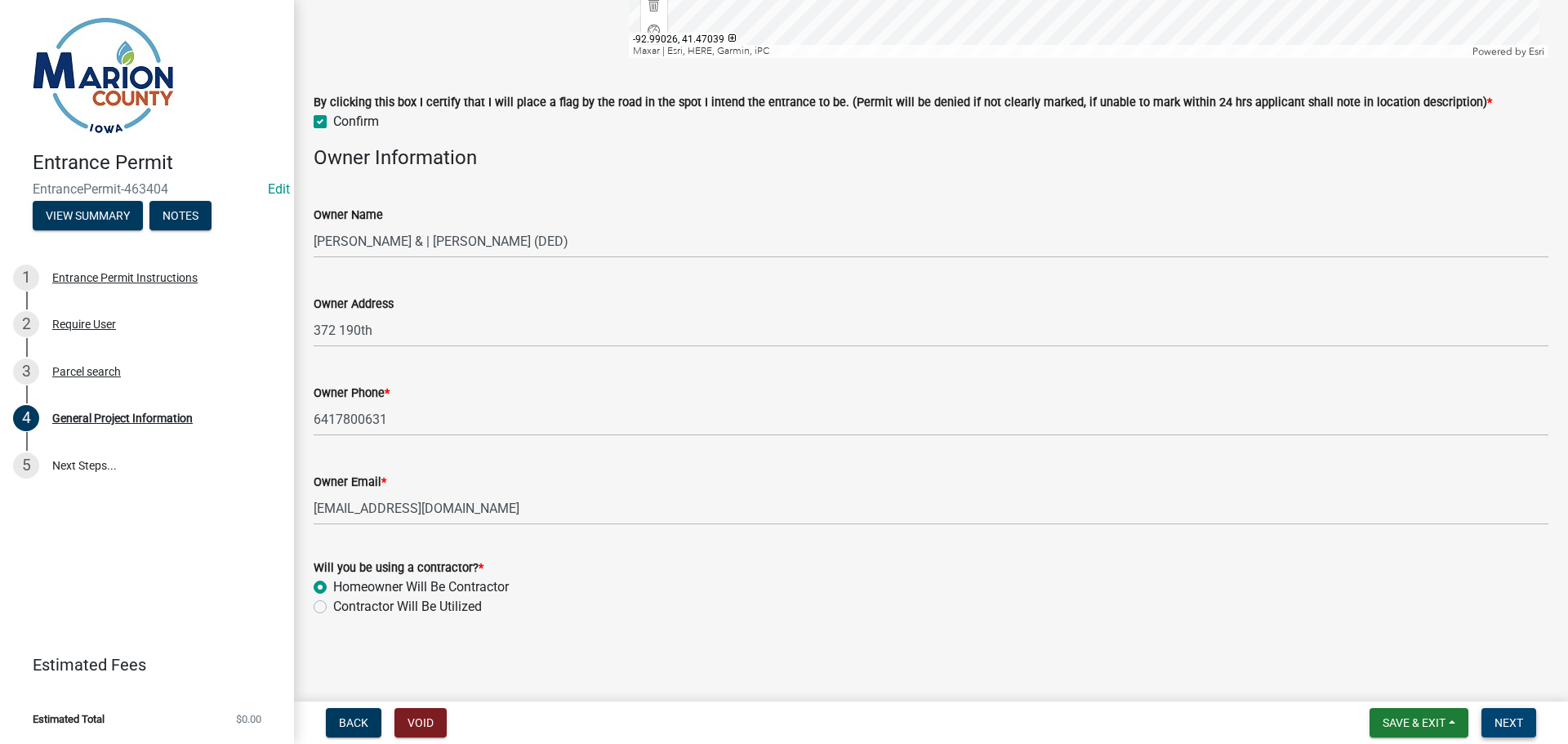
click at [1513, 717] on span "Next" at bounding box center [1509, 722] width 29 height 13
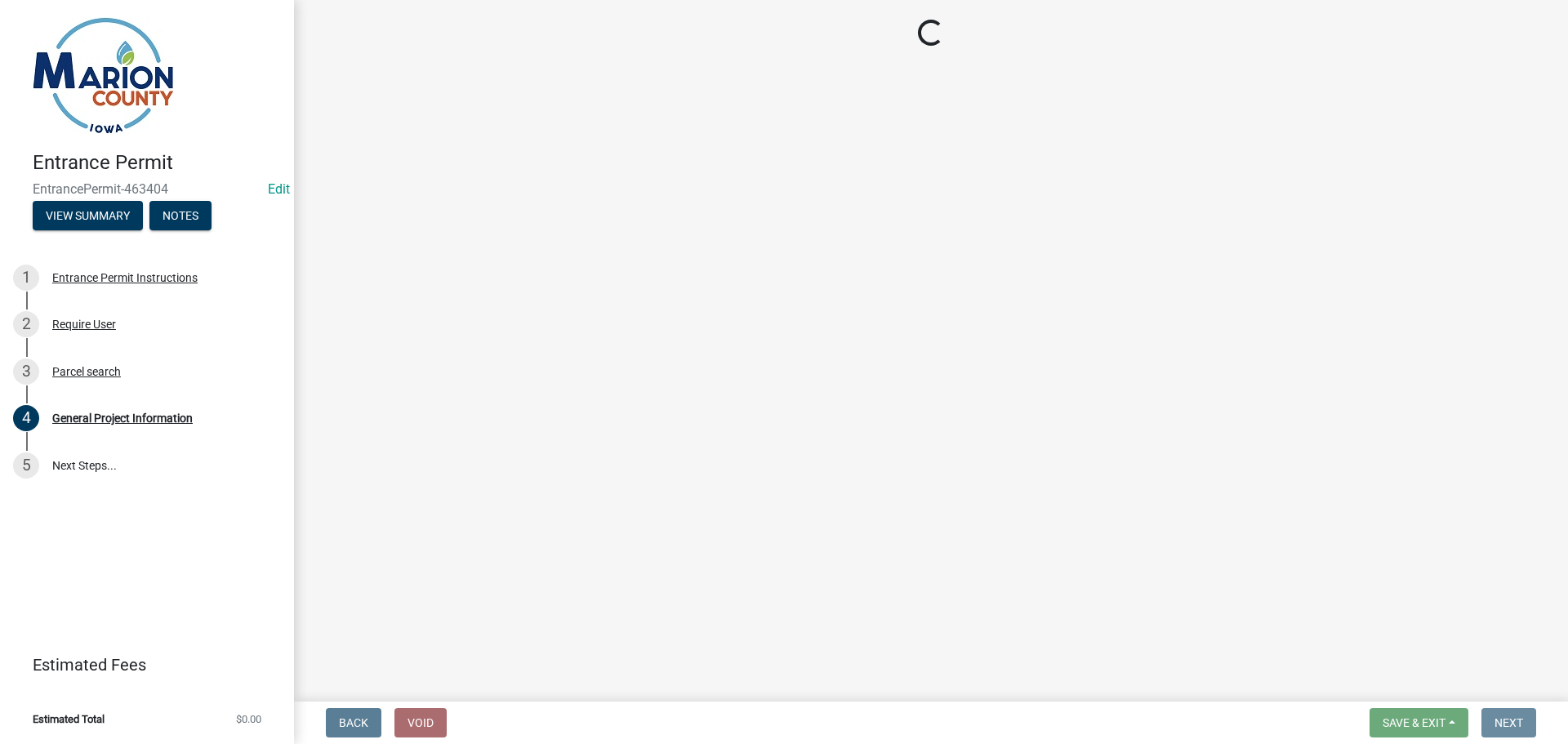
scroll to position [0, 0]
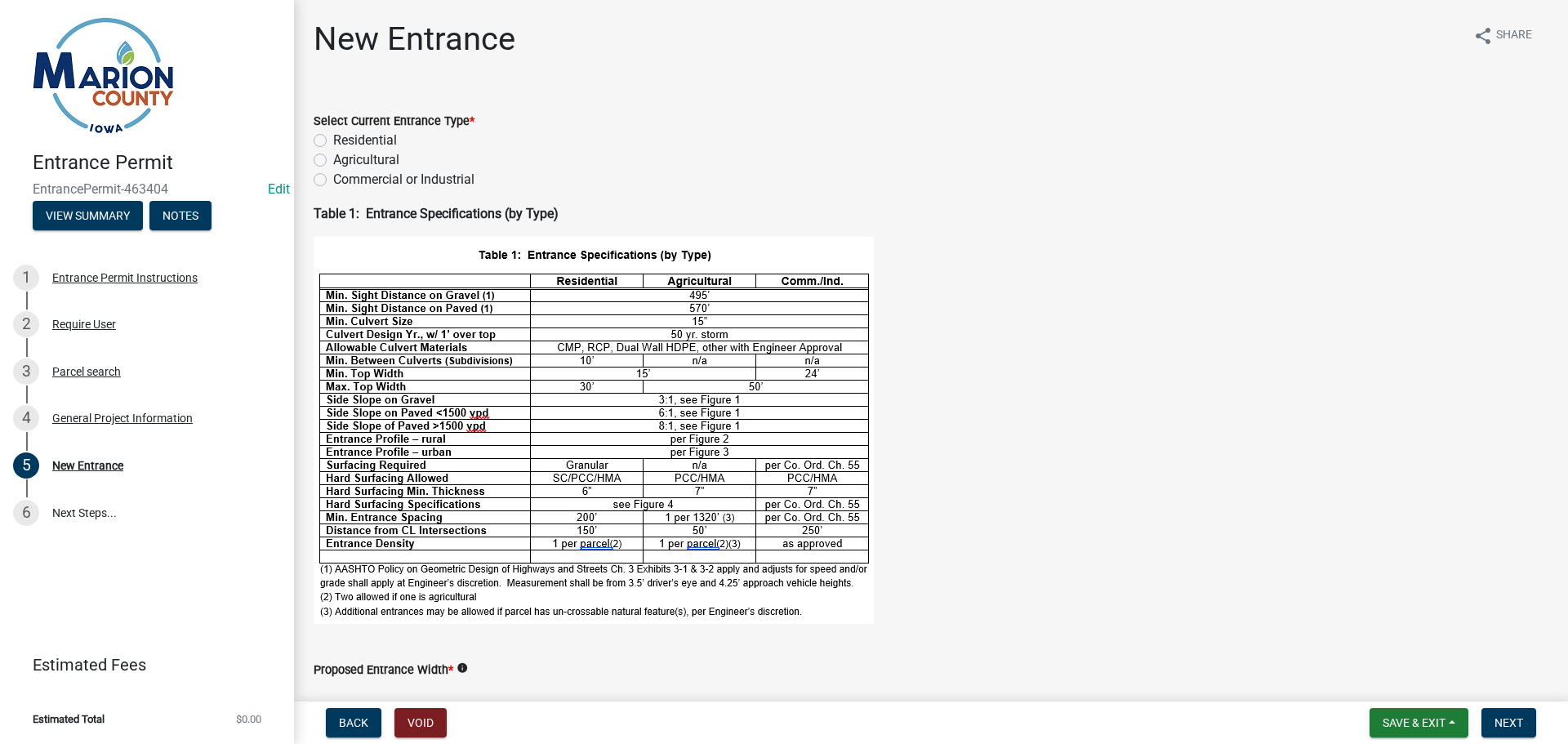
click at [355, 159] on label "Agricultural" at bounding box center [366, 160] width 66 height 19
click at [344, 159] on input "Agricultural" at bounding box center [339, 155] width 11 height 11
radio input "true"
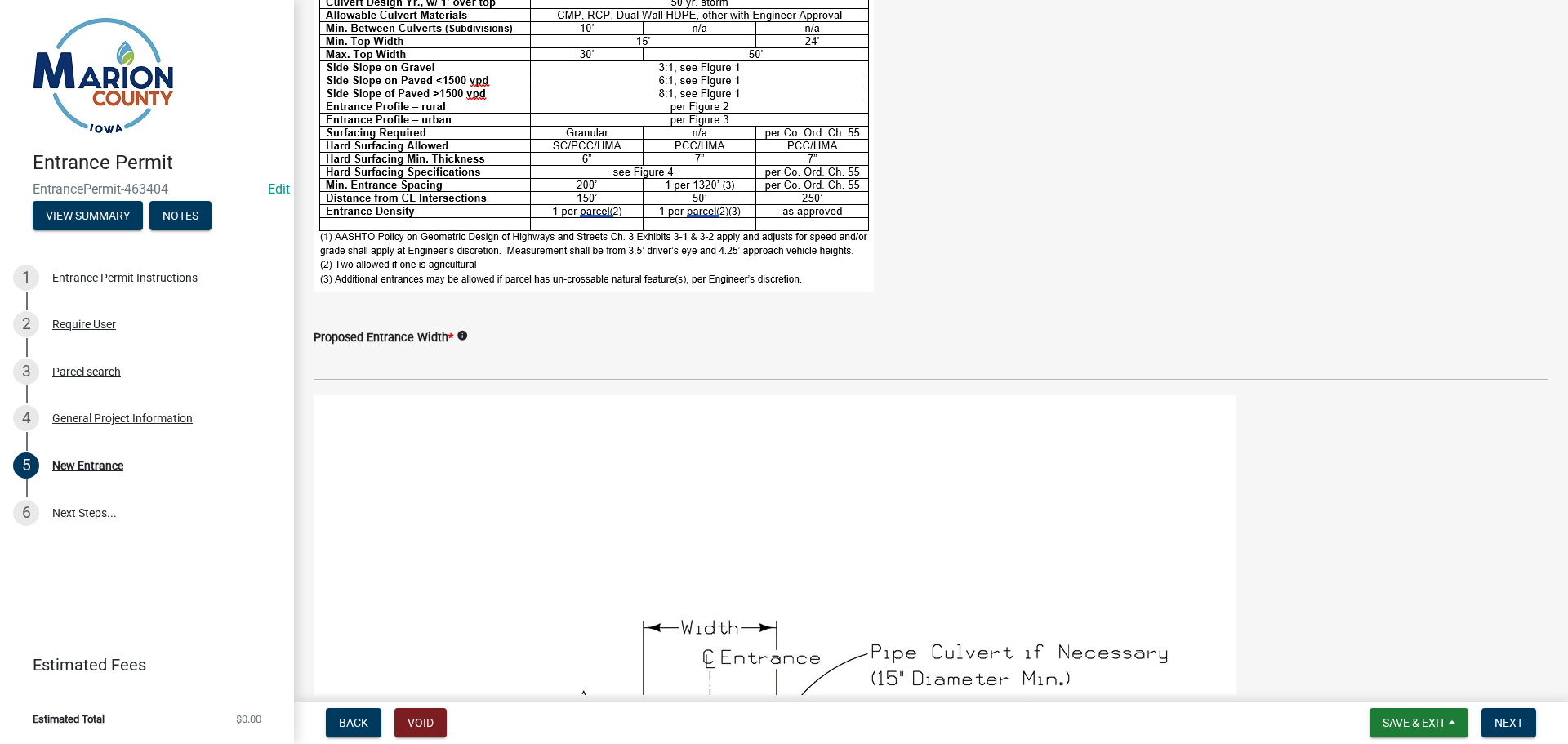
scroll to position [408, 0]
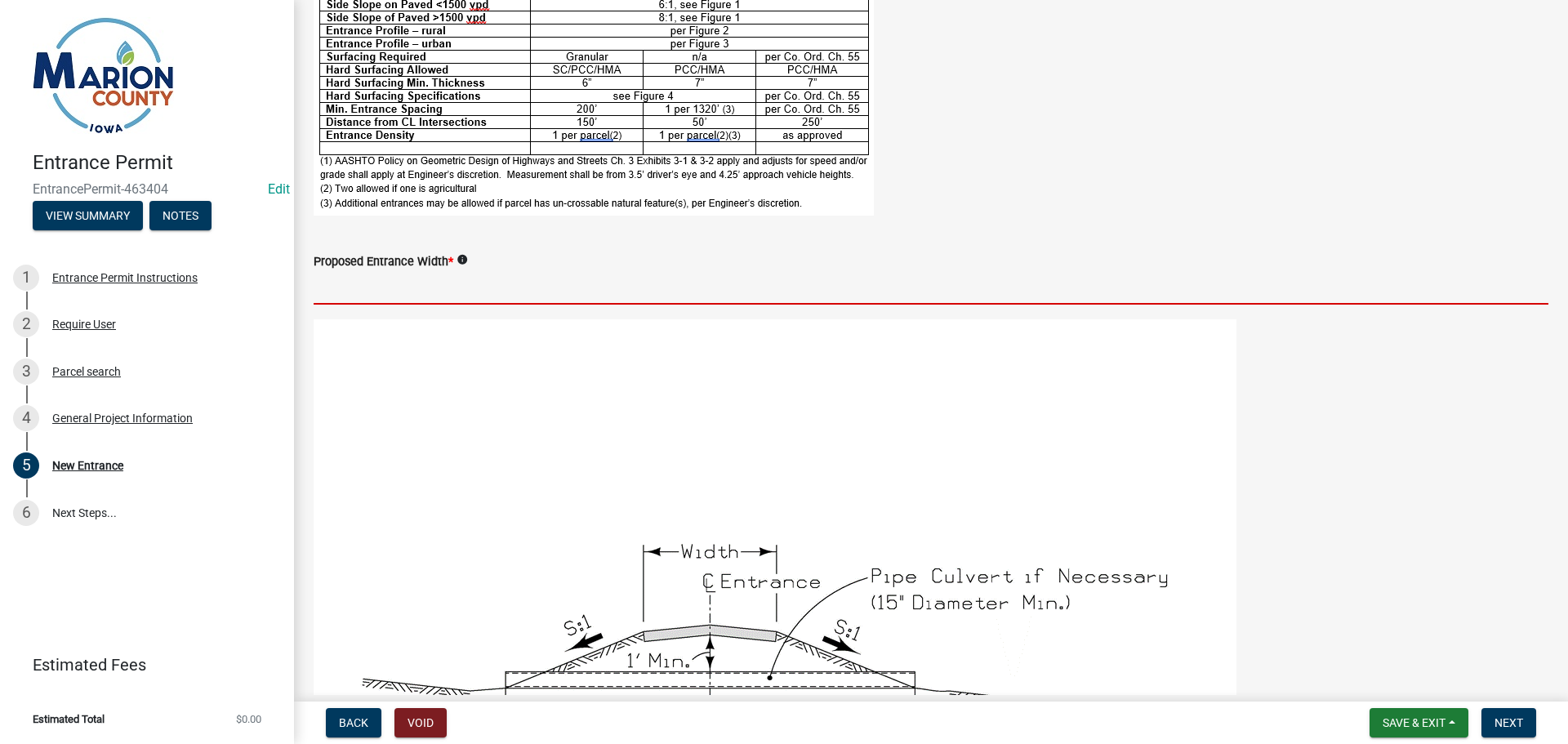
click at [406, 290] on input "text" at bounding box center [931, 288] width 1235 height 33
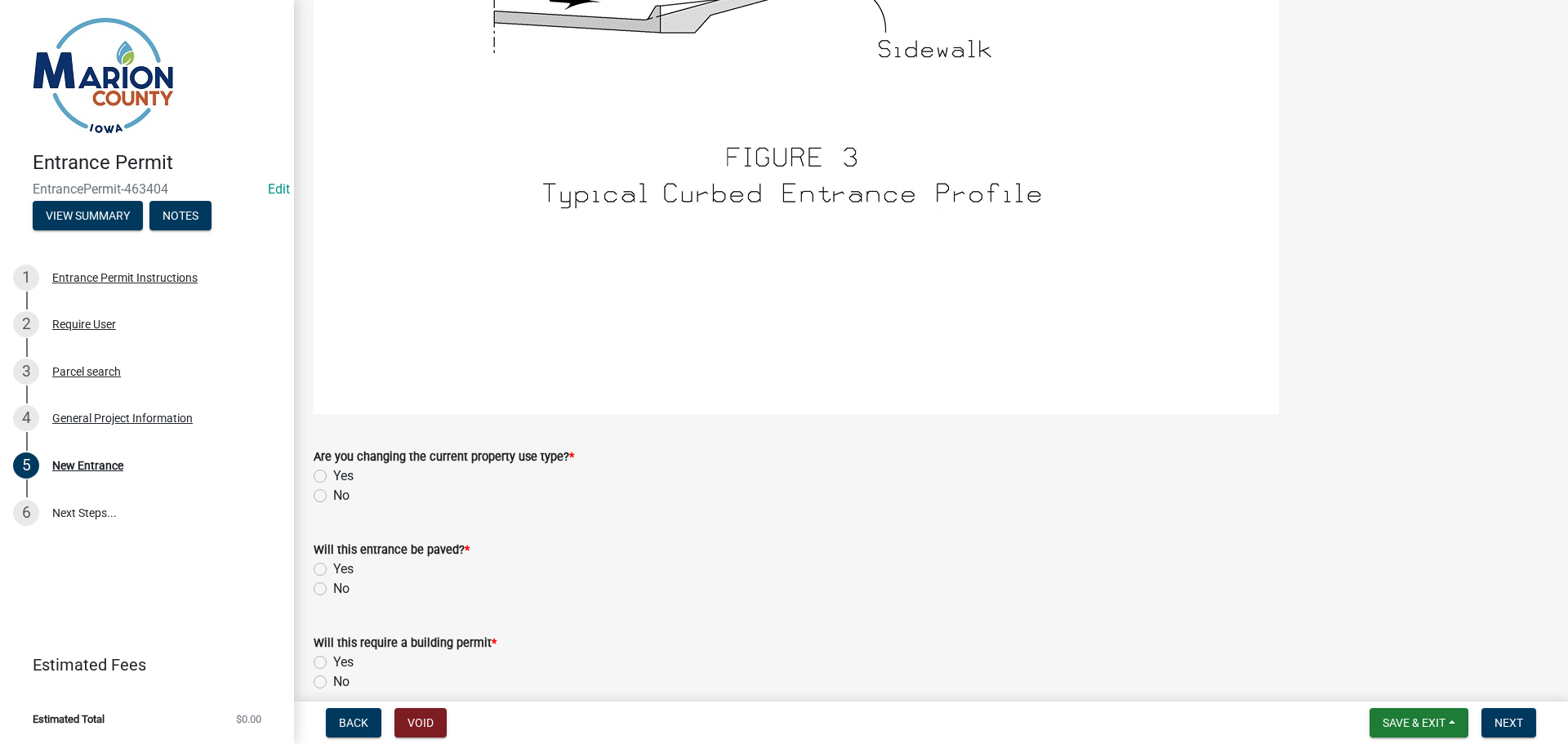
scroll to position [2664, 0]
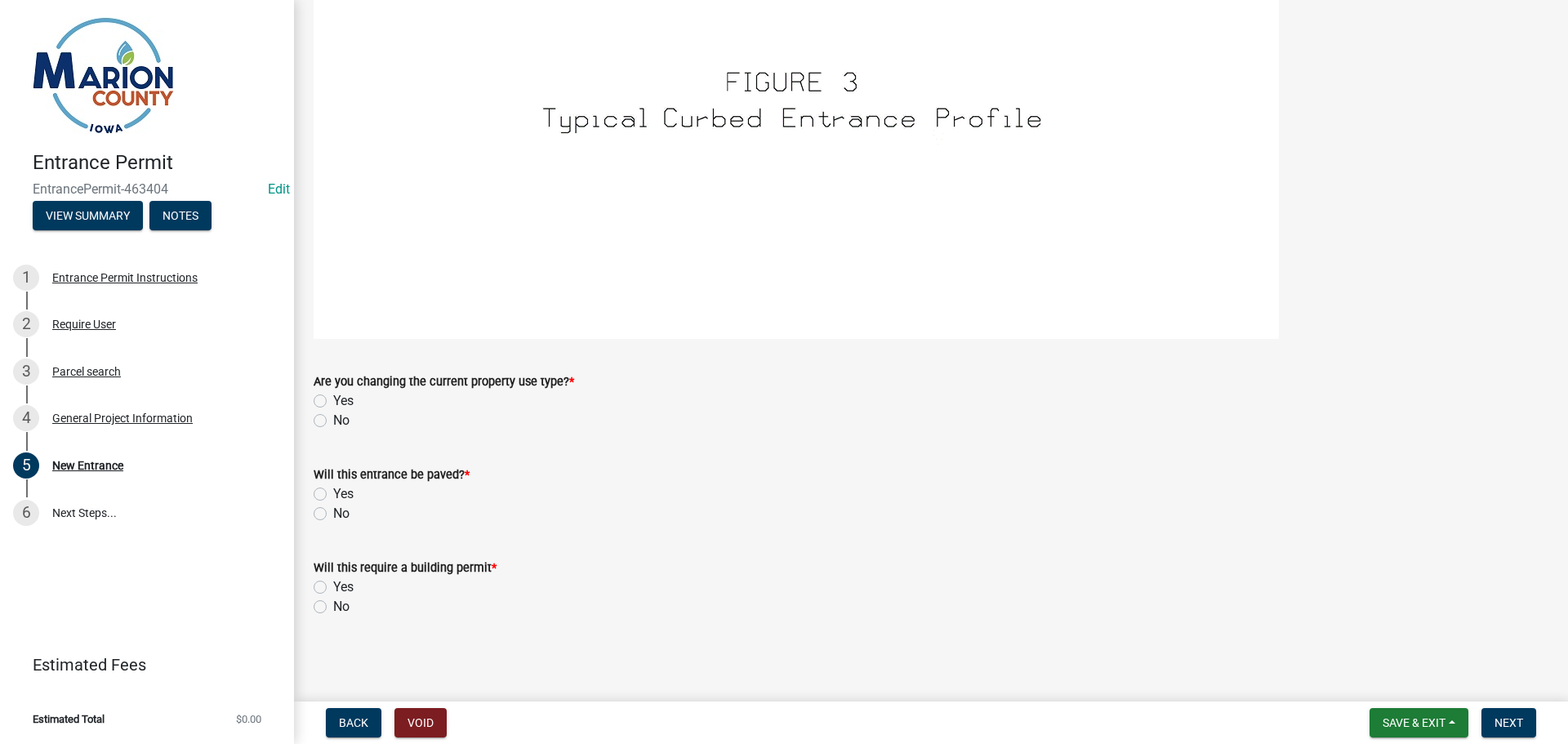
type input "50"
click at [334, 421] on label "No" at bounding box center [342, 420] width 17 height 19
click at [334, 421] on input "No" at bounding box center [339, 416] width 11 height 11
radio input "true"
click at [319, 506] on div "No" at bounding box center [931, 513] width 1235 height 19
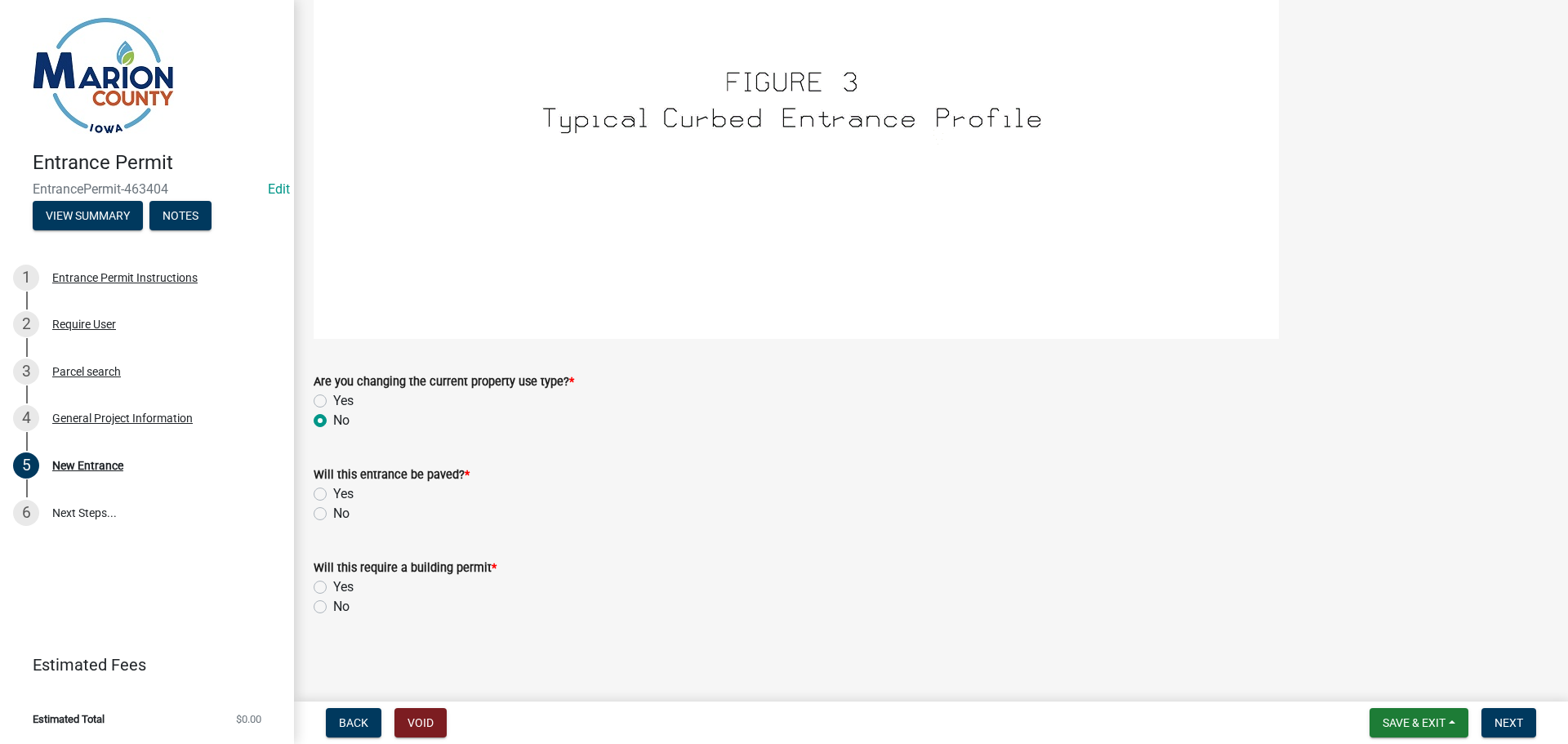
click at [334, 512] on label "No" at bounding box center [342, 513] width 17 height 19
click at [334, 512] on input "No" at bounding box center [339, 509] width 11 height 11
radio input "true"
click at [334, 603] on label "No" at bounding box center [342, 606] width 17 height 19
click at [334, 603] on input "No" at bounding box center [339, 602] width 11 height 11
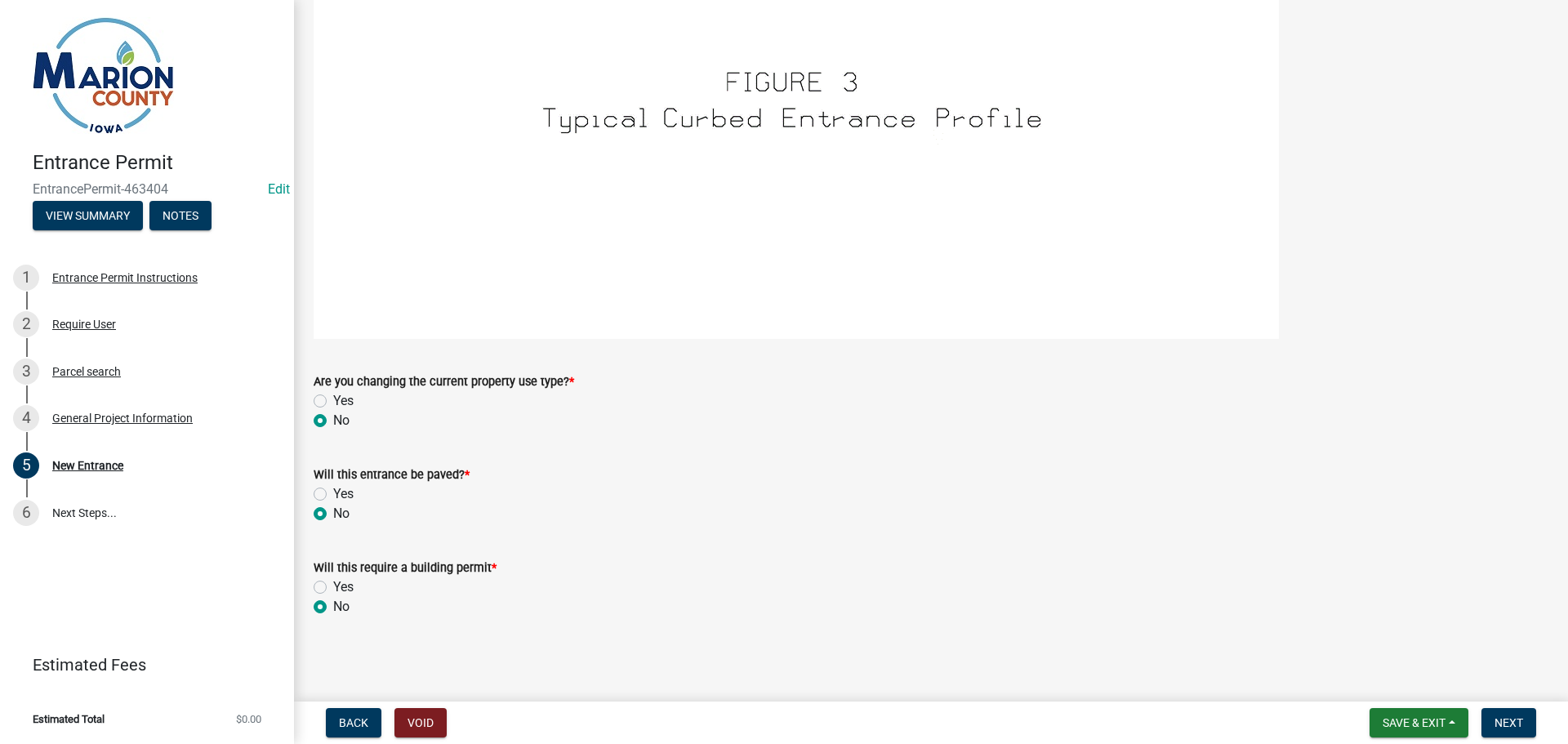
radio input "true"
click at [1496, 719] on span "Next" at bounding box center [1509, 722] width 29 height 13
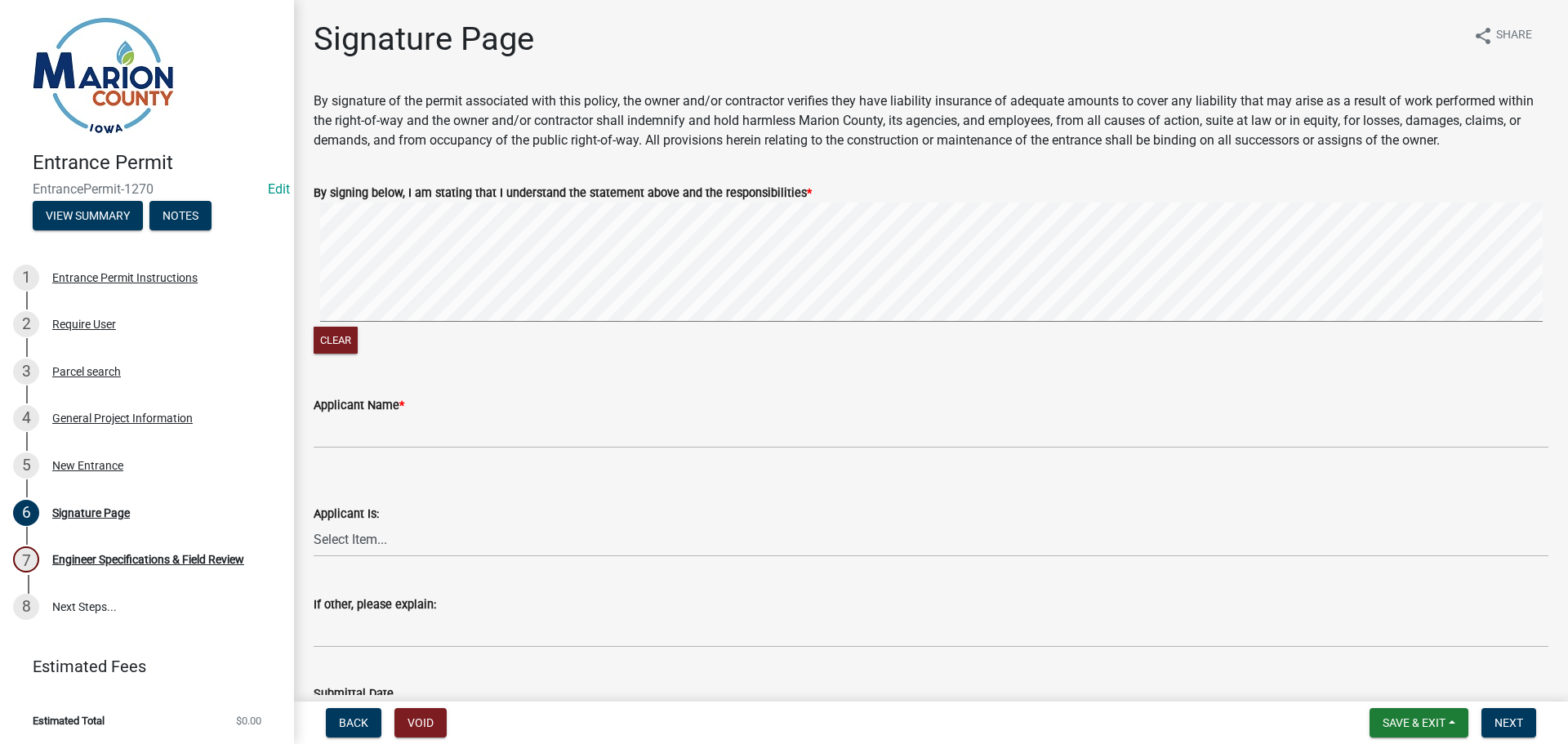
click at [923, 106] on wm-data-entity-input-list "By signature of the permit associated with this policy, the owner and/or contra…" at bounding box center [931, 436] width 1235 height 690
click at [766, 22] on div "Signature Page share Share By signature of the permit associated with this poli…" at bounding box center [931, 407] width 1260 height 776
click at [1140, 326] on div "Clear" at bounding box center [931, 280] width 1235 height 155
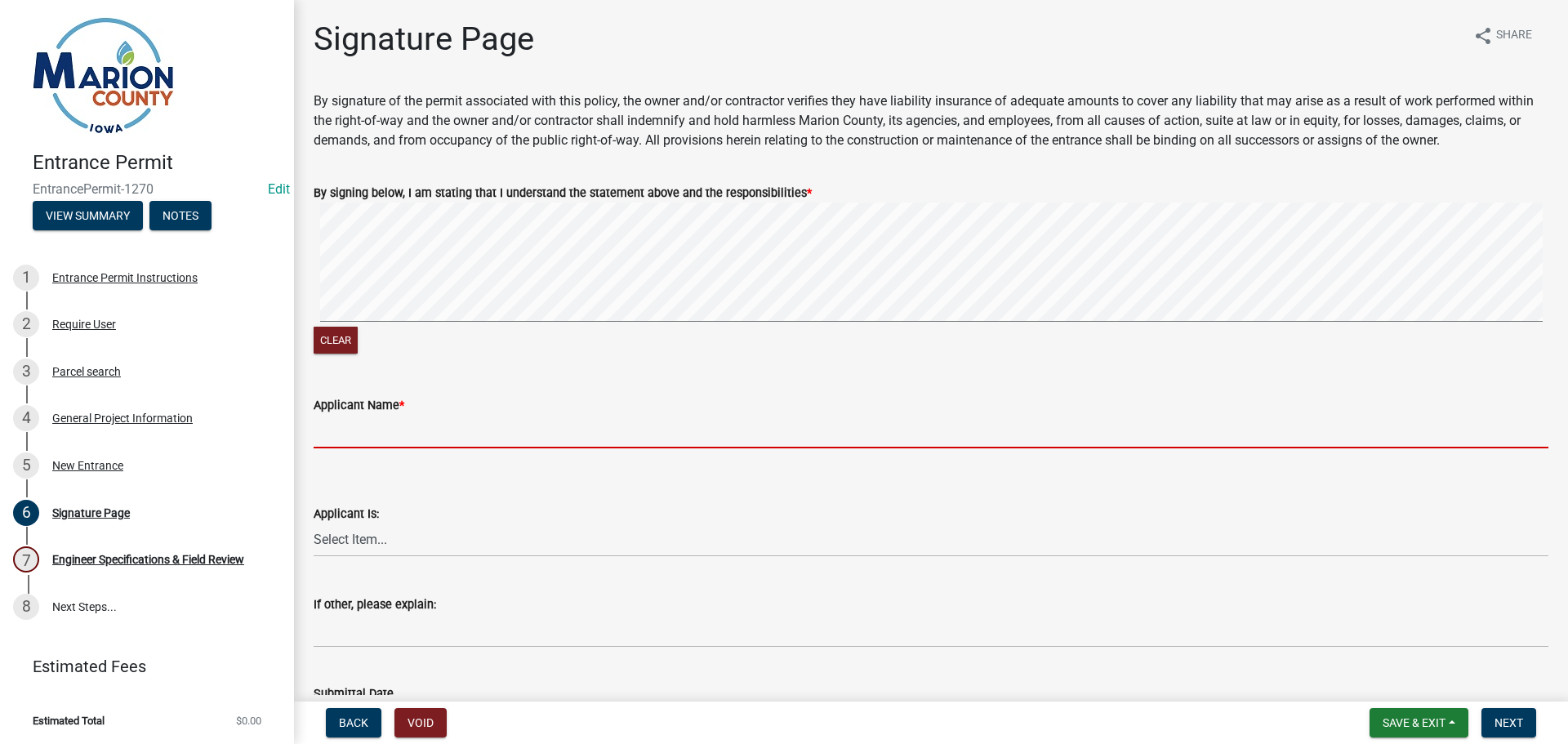
click at [381, 428] on input "Applicant Name *" at bounding box center [931, 432] width 1235 height 33
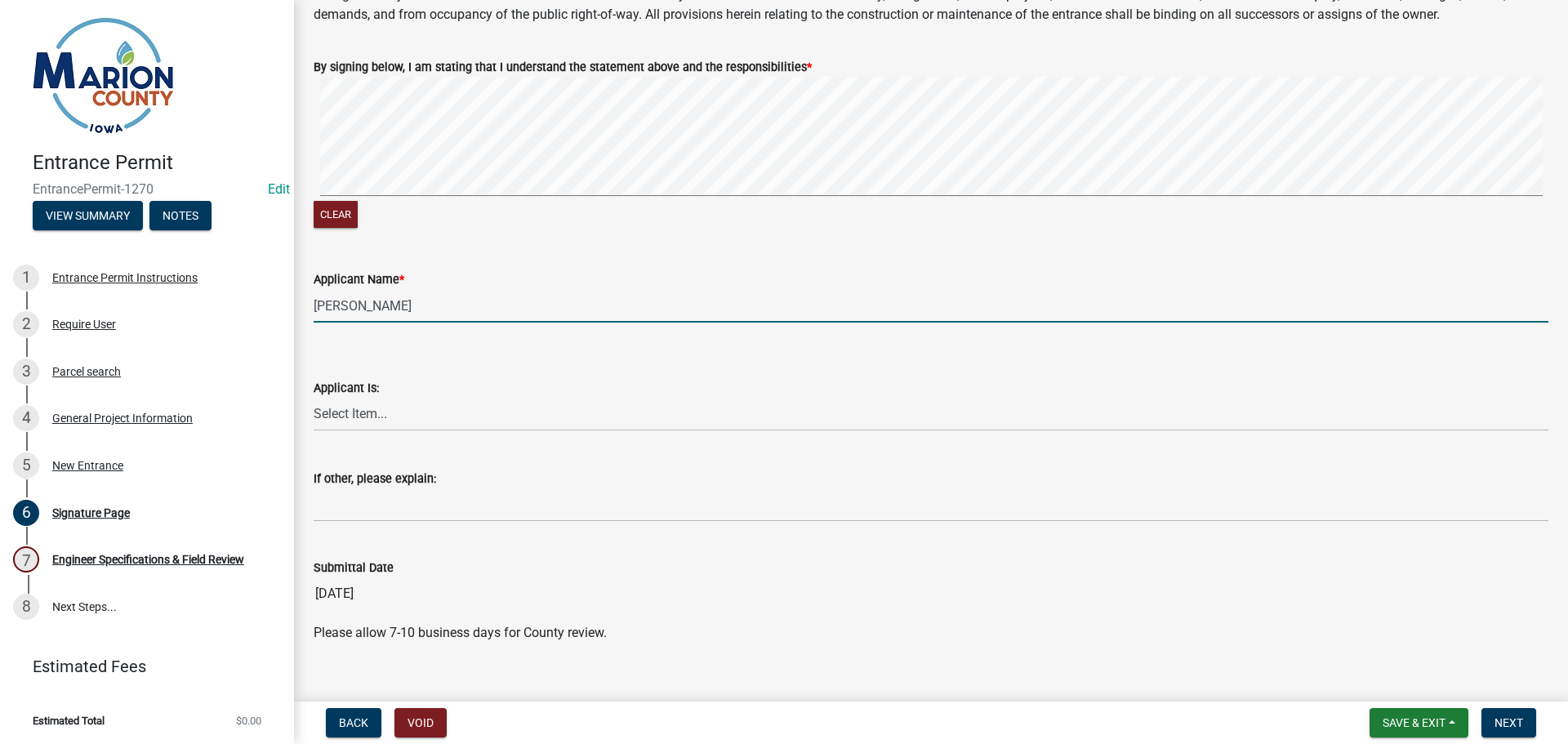
scroll to position [150, 0]
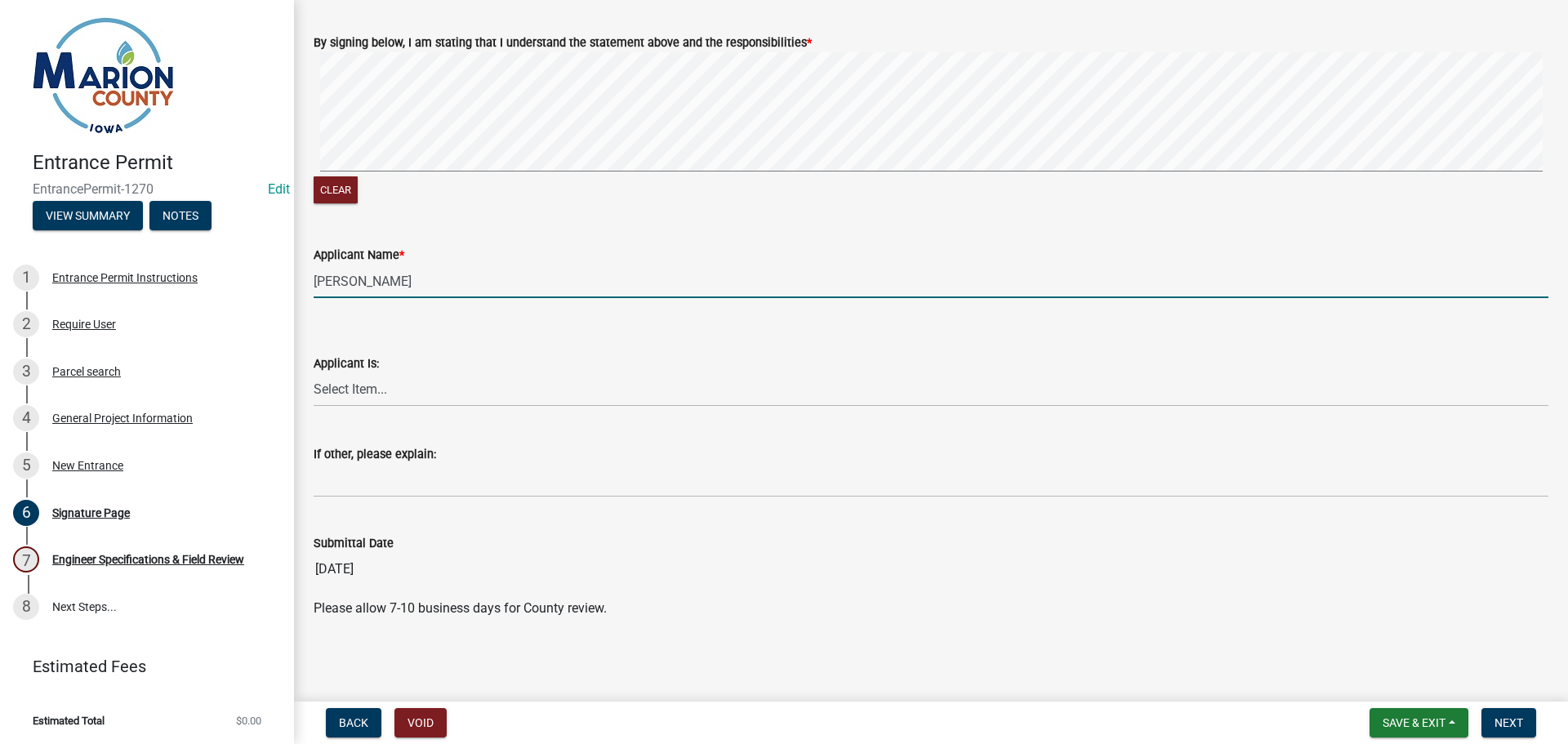
type input "[PERSON_NAME]"
click at [402, 391] on select "Select Item... Homeowner Contractor Other" at bounding box center [931, 390] width 1235 height 33
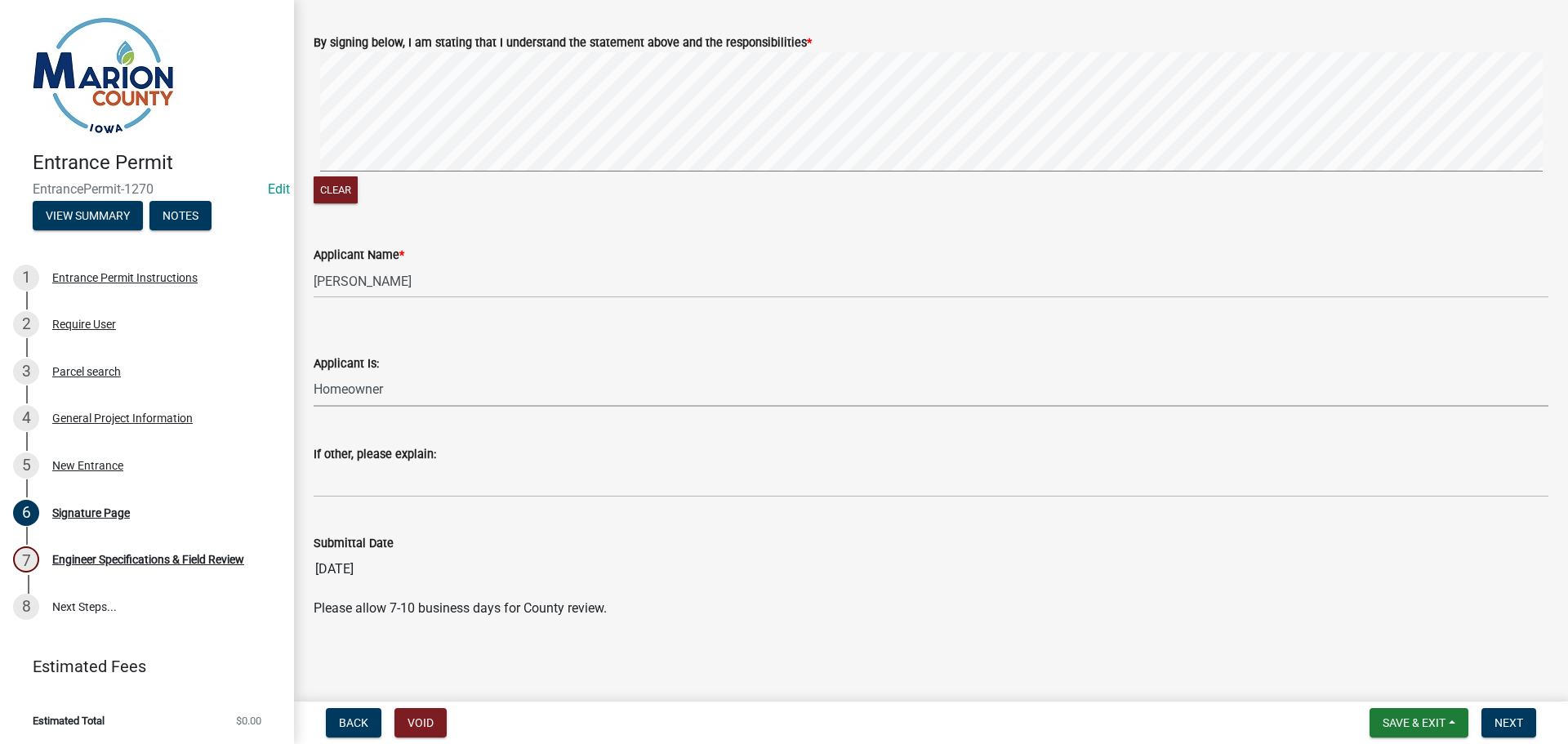
click at [313, 373] on select "Select Item... Homeowner Contractor Other" at bounding box center [931, 390] width 1235 height 33
select select "fd6e93c6-9e02-4aac-a84e-35bf1c545499"
click at [1506, 719] on span "Next" at bounding box center [1509, 722] width 29 height 13
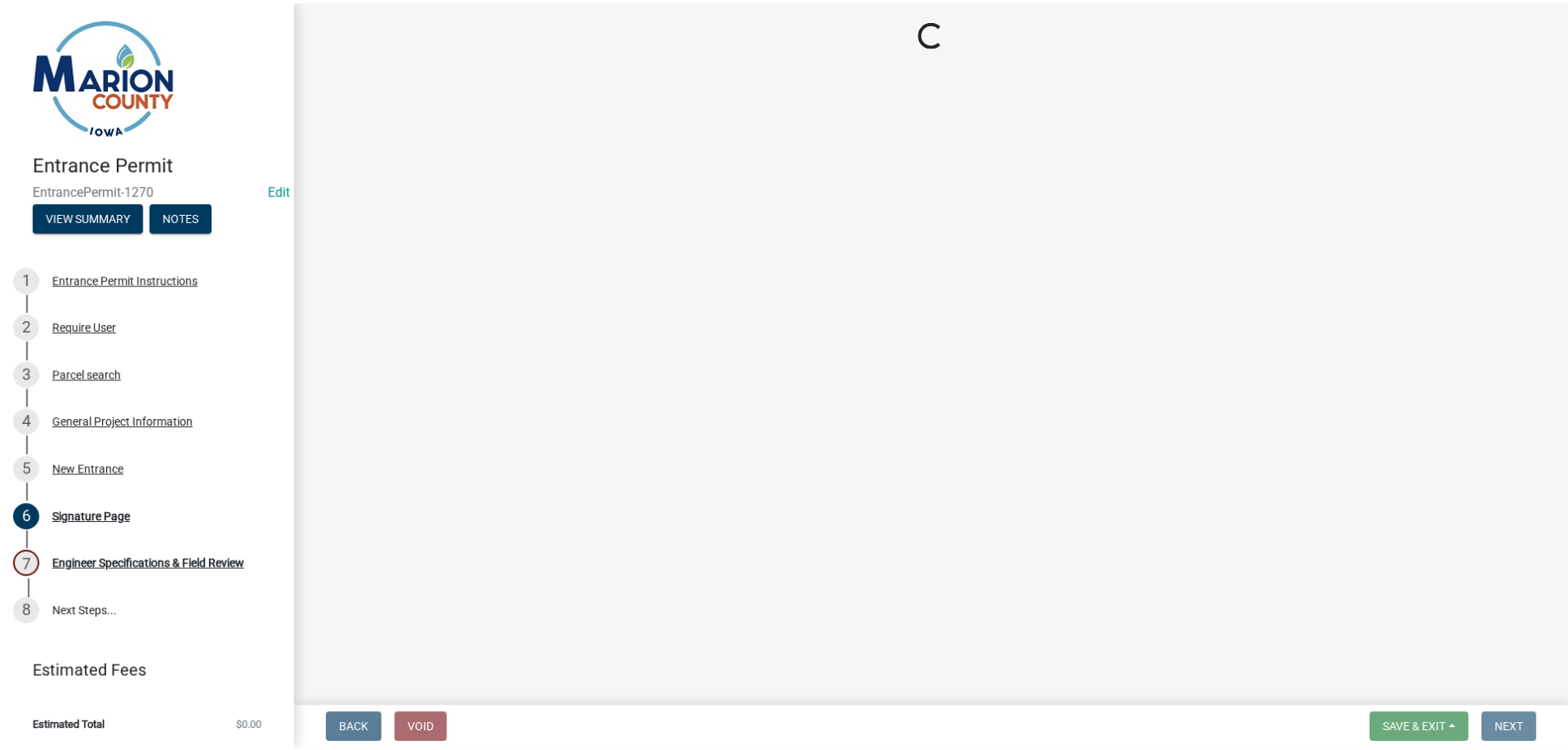
scroll to position [0, 0]
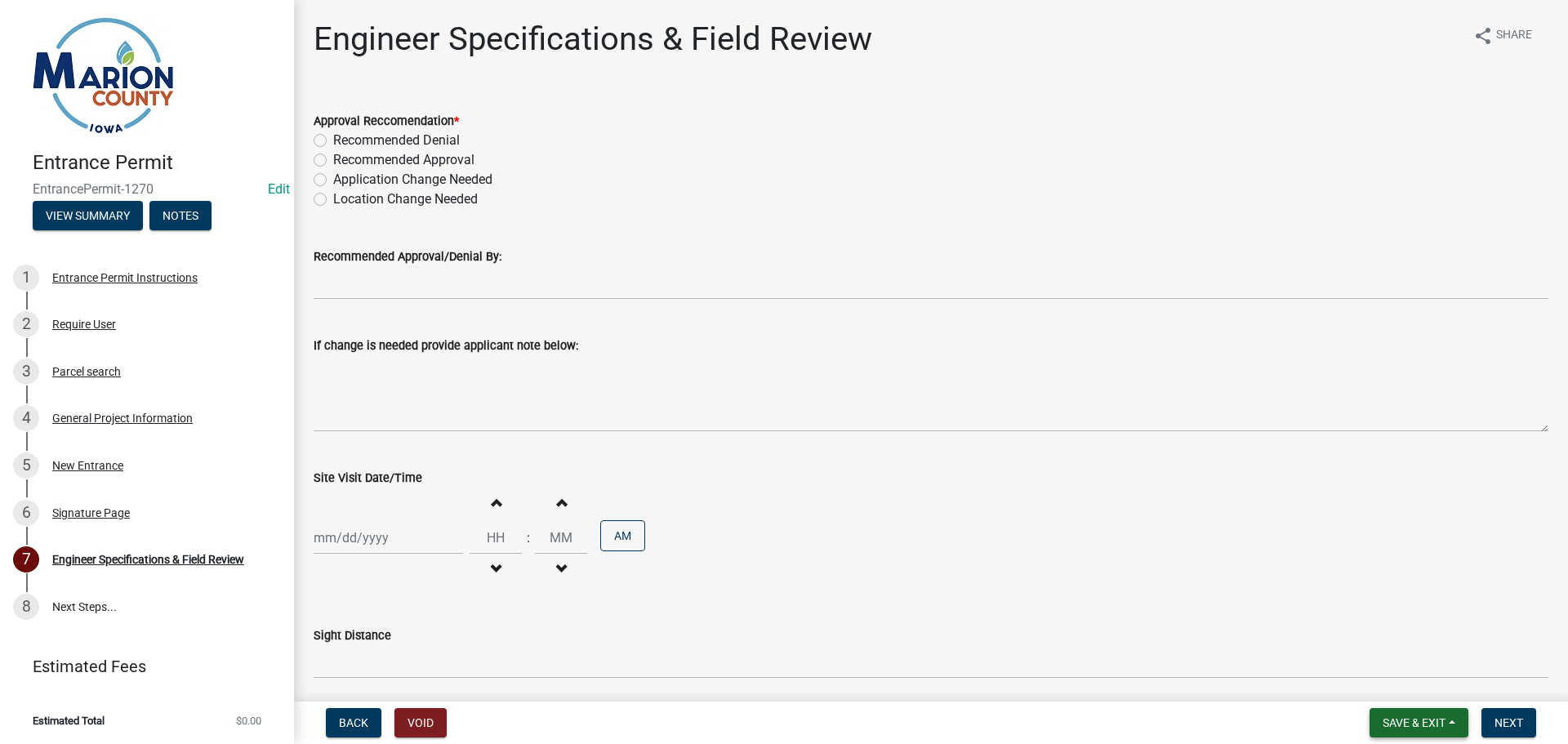
click at [1409, 722] on span "Save & Exit" at bounding box center [1414, 722] width 63 height 13
click at [1410, 686] on button "Save & Exit" at bounding box center [1403, 680] width 131 height 39
